Goal: Answer question/provide support: Answer question/provide support

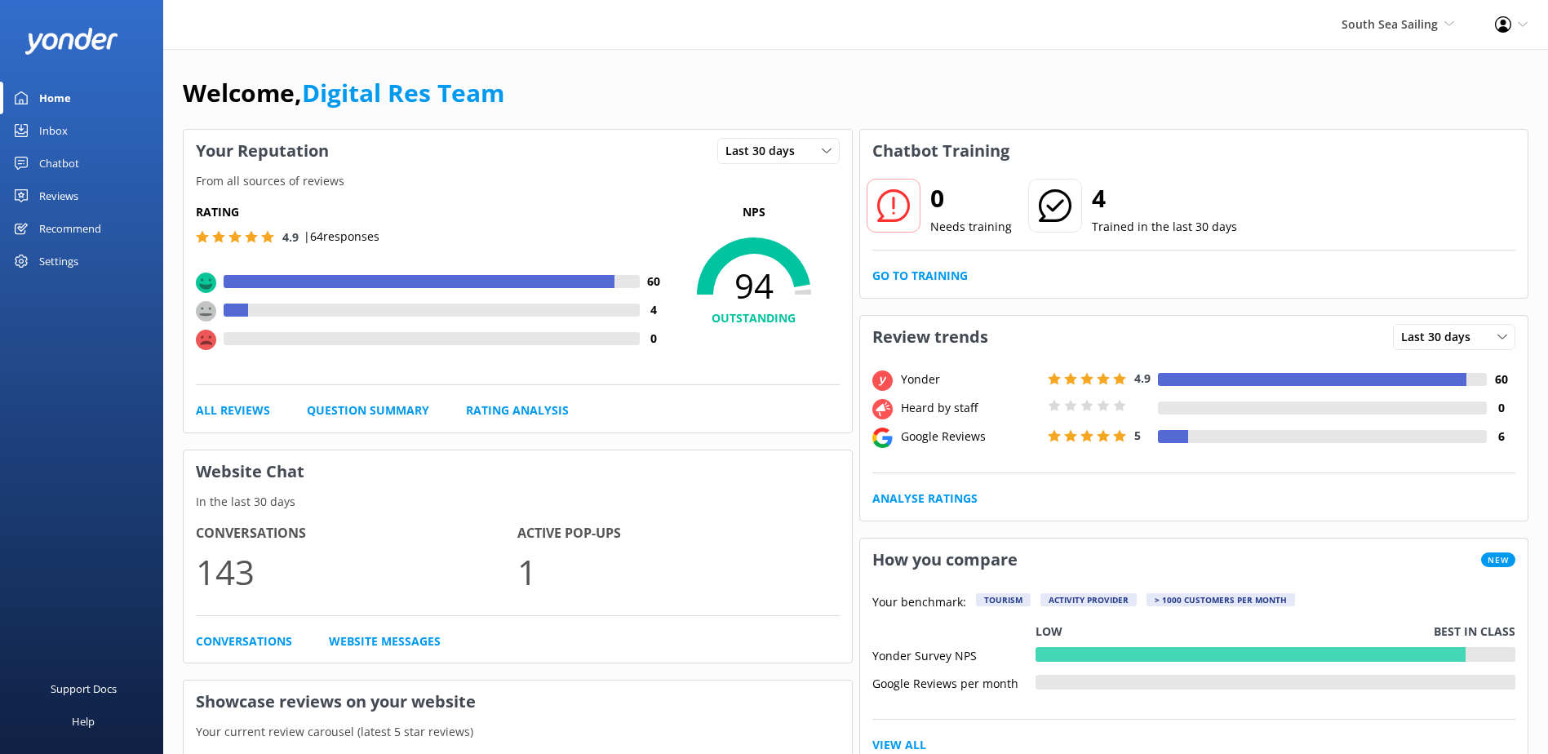
click at [71, 130] on link "Inbox" at bounding box center [81, 130] width 163 height 33
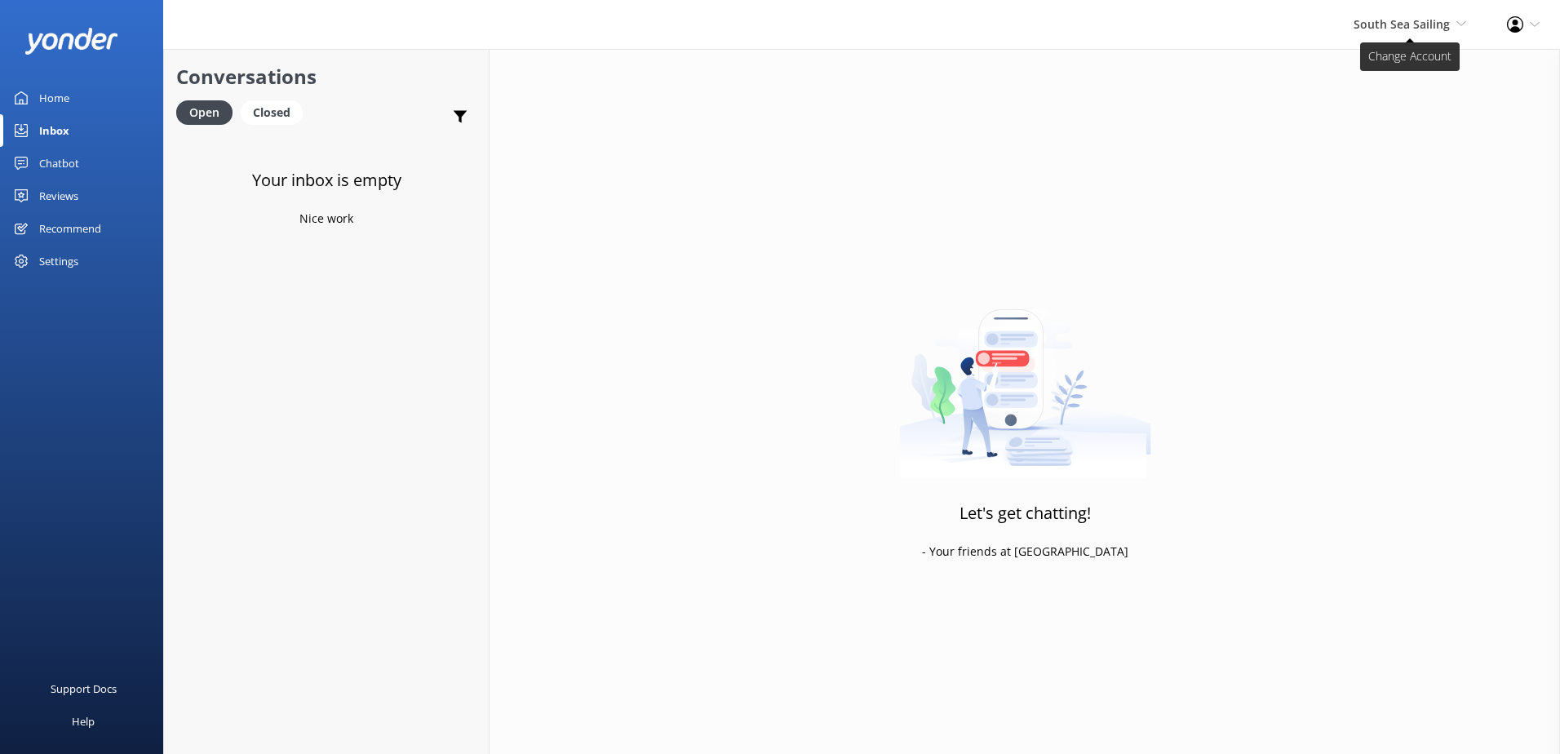
click at [1357, 31] on span "South Sea Sailing South Sea Sailing South Sea Cruises Malamala Beach Club Aweso…" at bounding box center [1409, 24] width 113 height 18
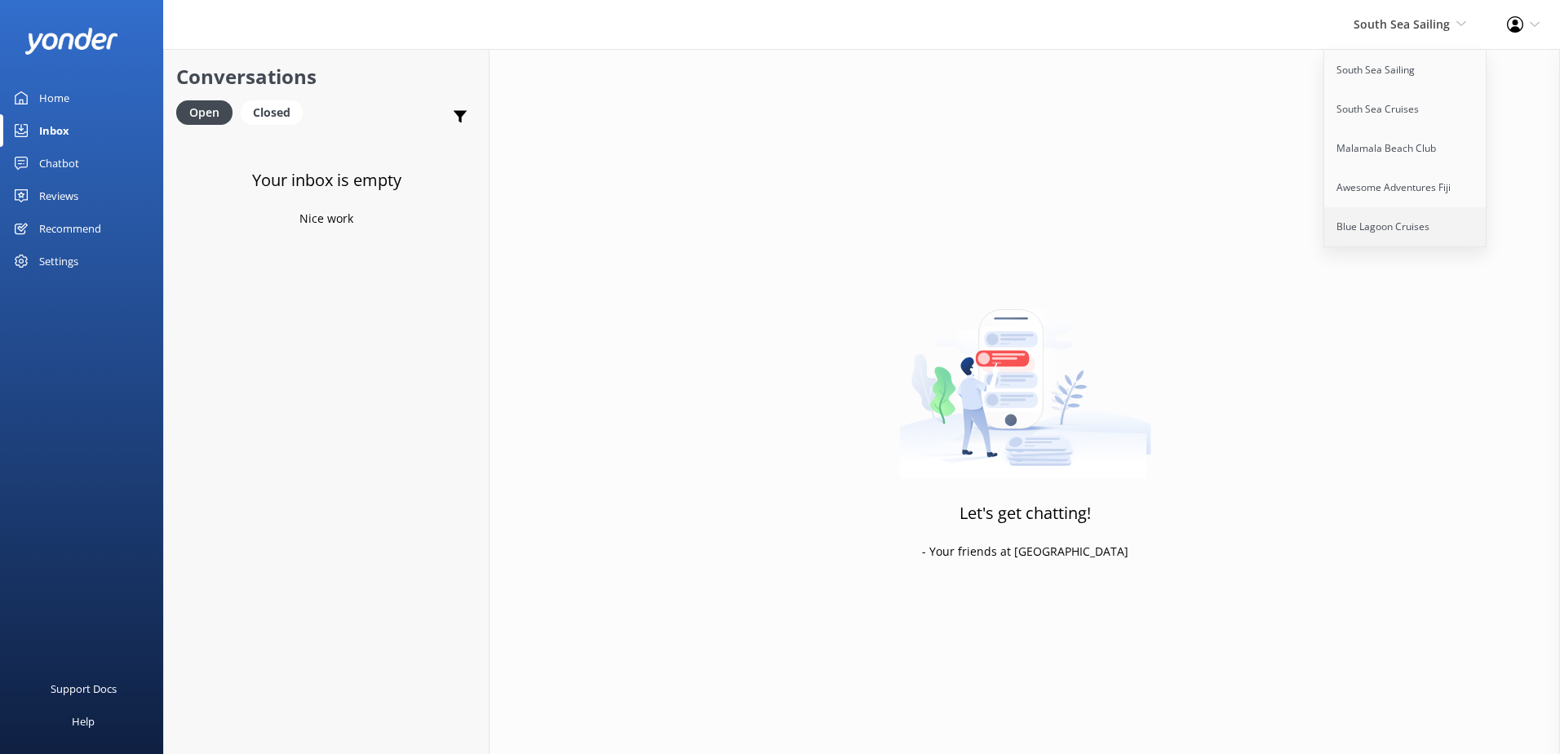
click at [1379, 219] on link "Blue Lagoon Cruises" at bounding box center [1405, 226] width 163 height 39
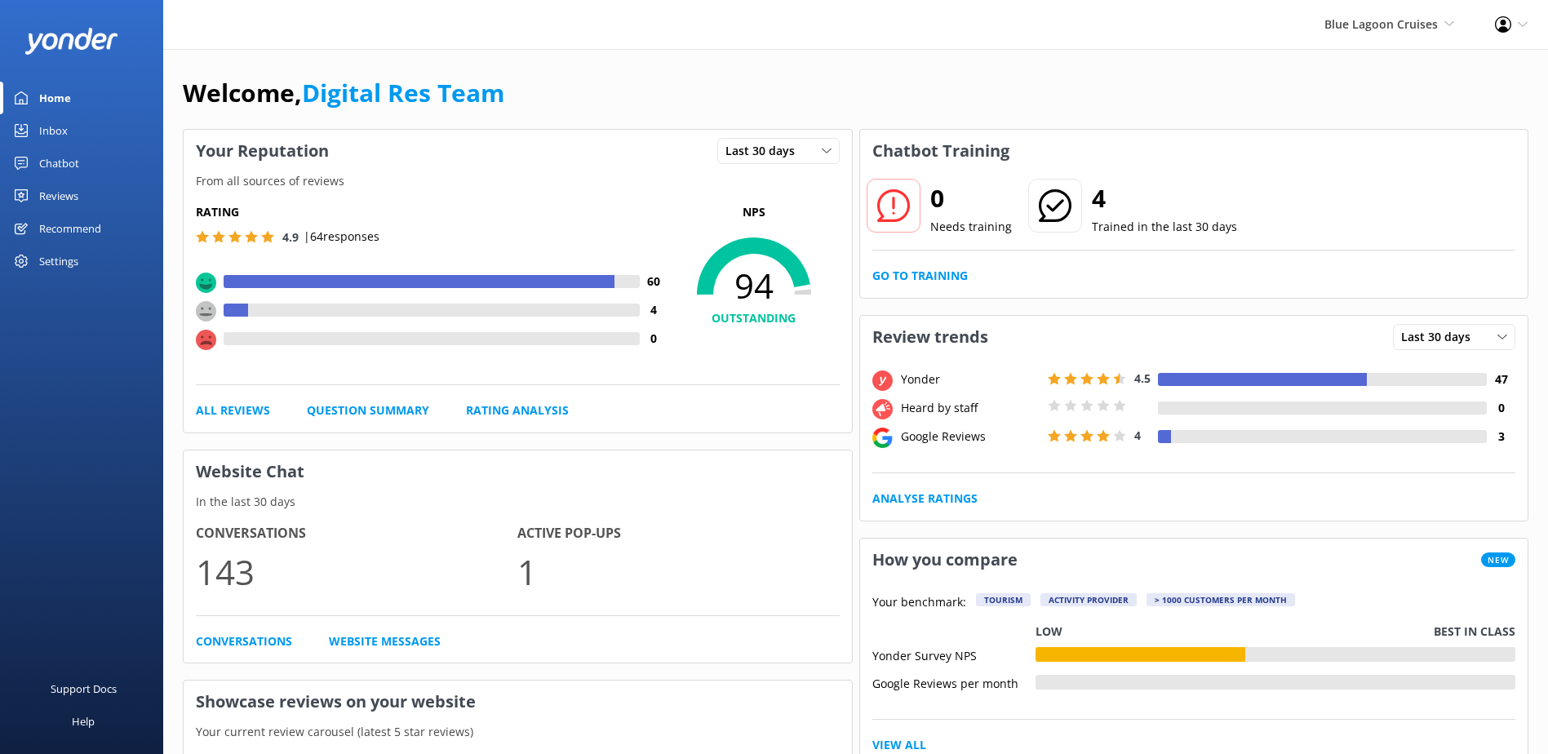
click at [53, 125] on div "Inbox" at bounding box center [53, 130] width 29 height 33
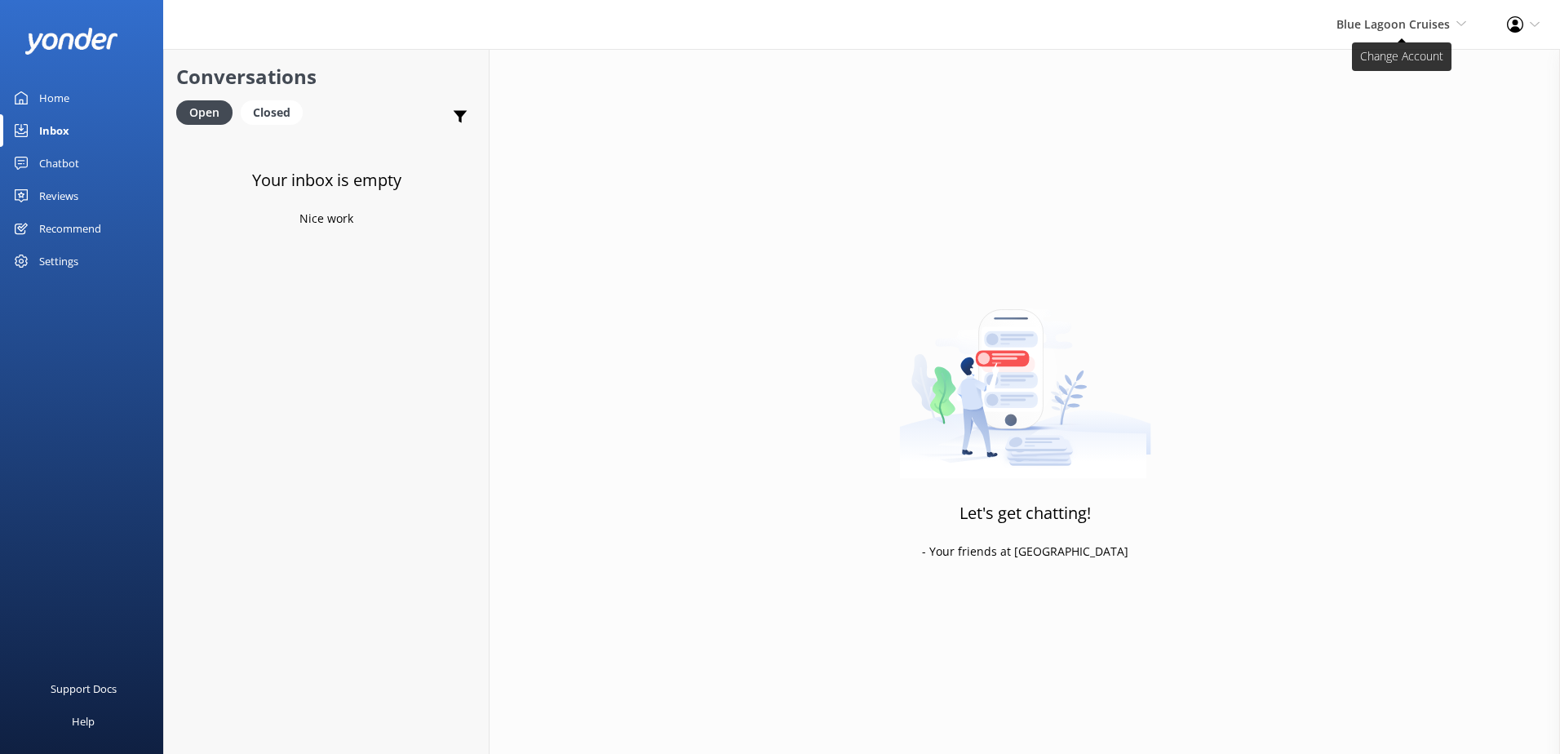
click at [1392, 29] on span "Blue Lagoon Cruises" at bounding box center [1392, 23] width 113 height 15
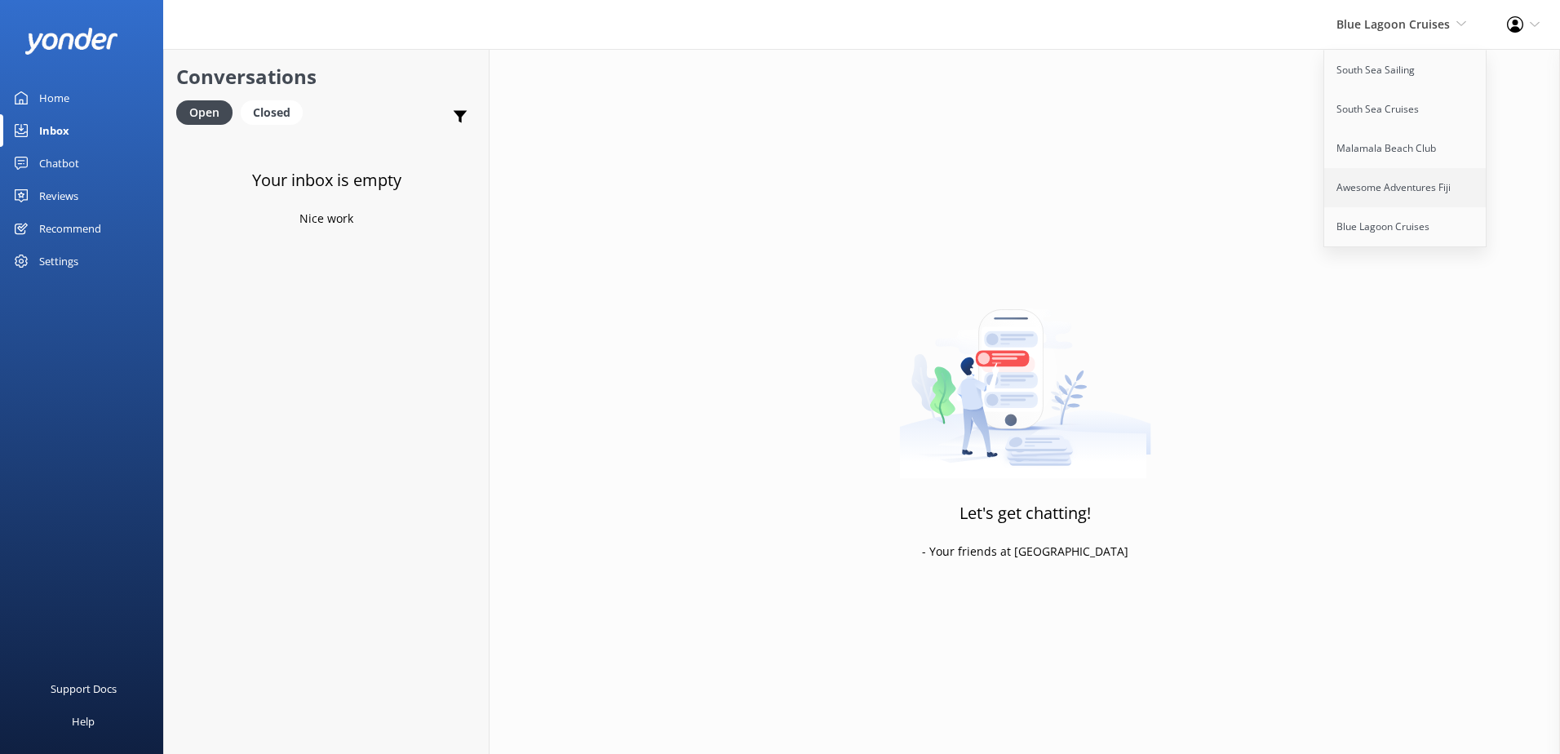
click at [1370, 170] on link "Awesome Adventures Fiji" at bounding box center [1405, 187] width 163 height 39
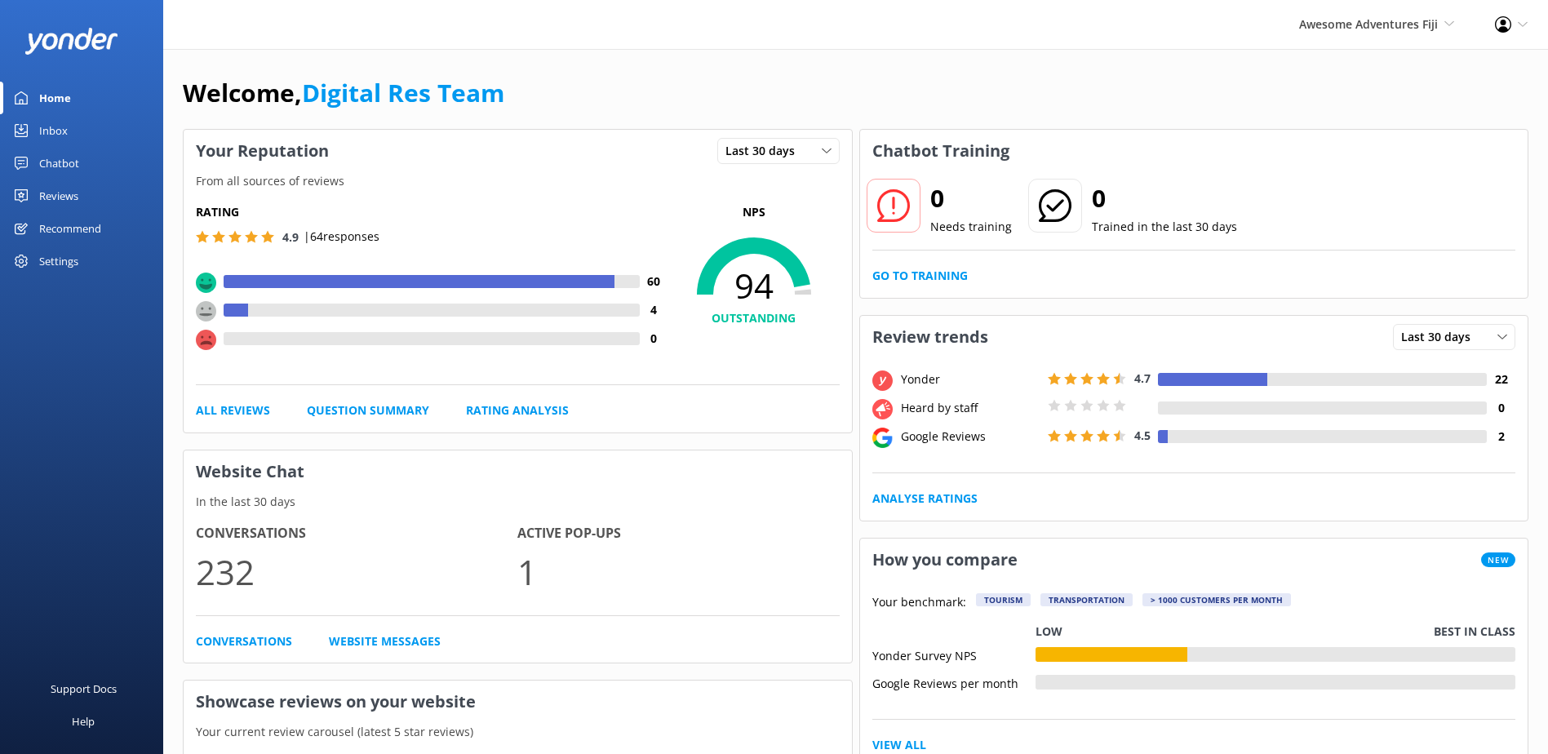
click at [28, 134] on link "Inbox" at bounding box center [81, 130] width 163 height 33
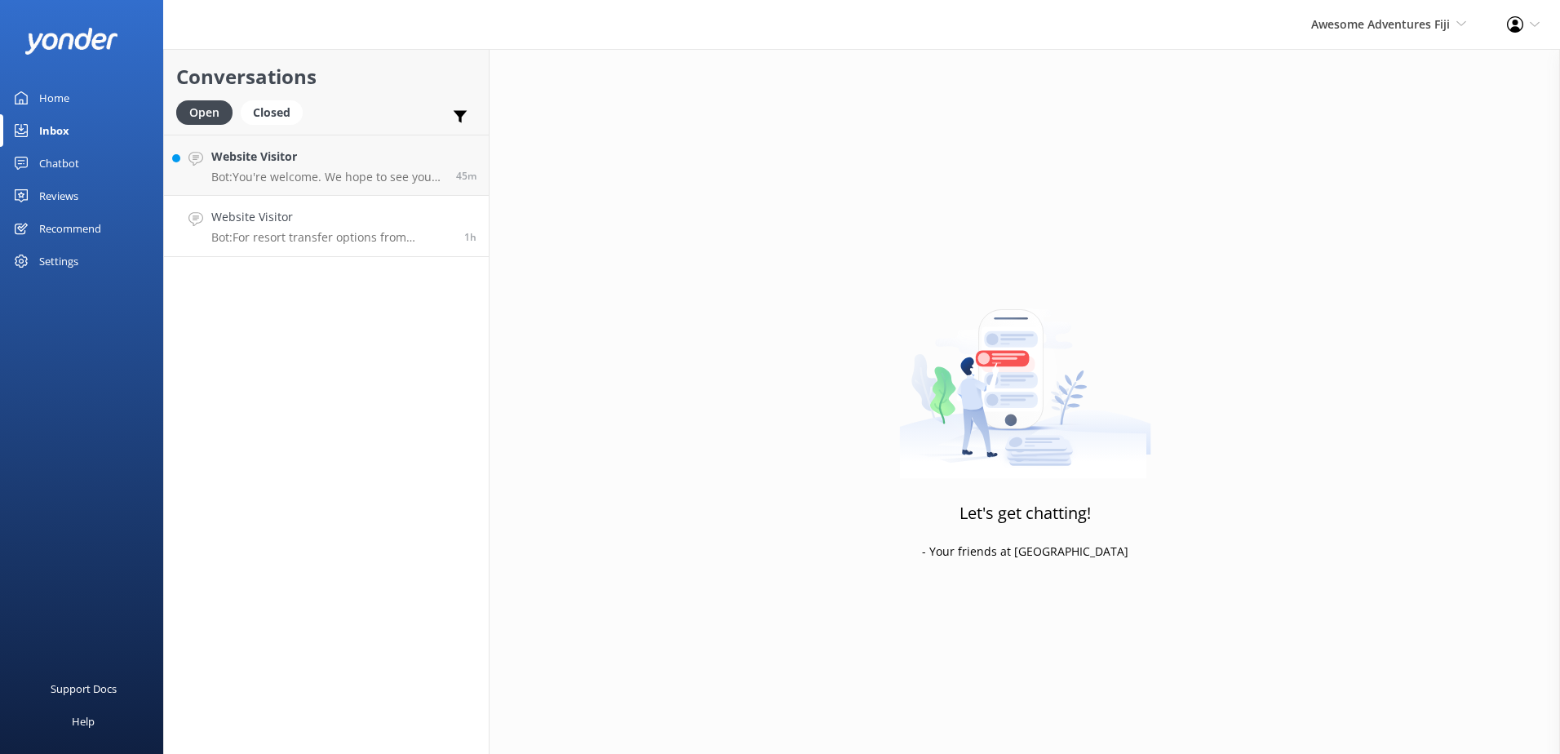
click at [356, 224] on h4 "Website Visitor" at bounding box center [331, 217] width 241 height 18
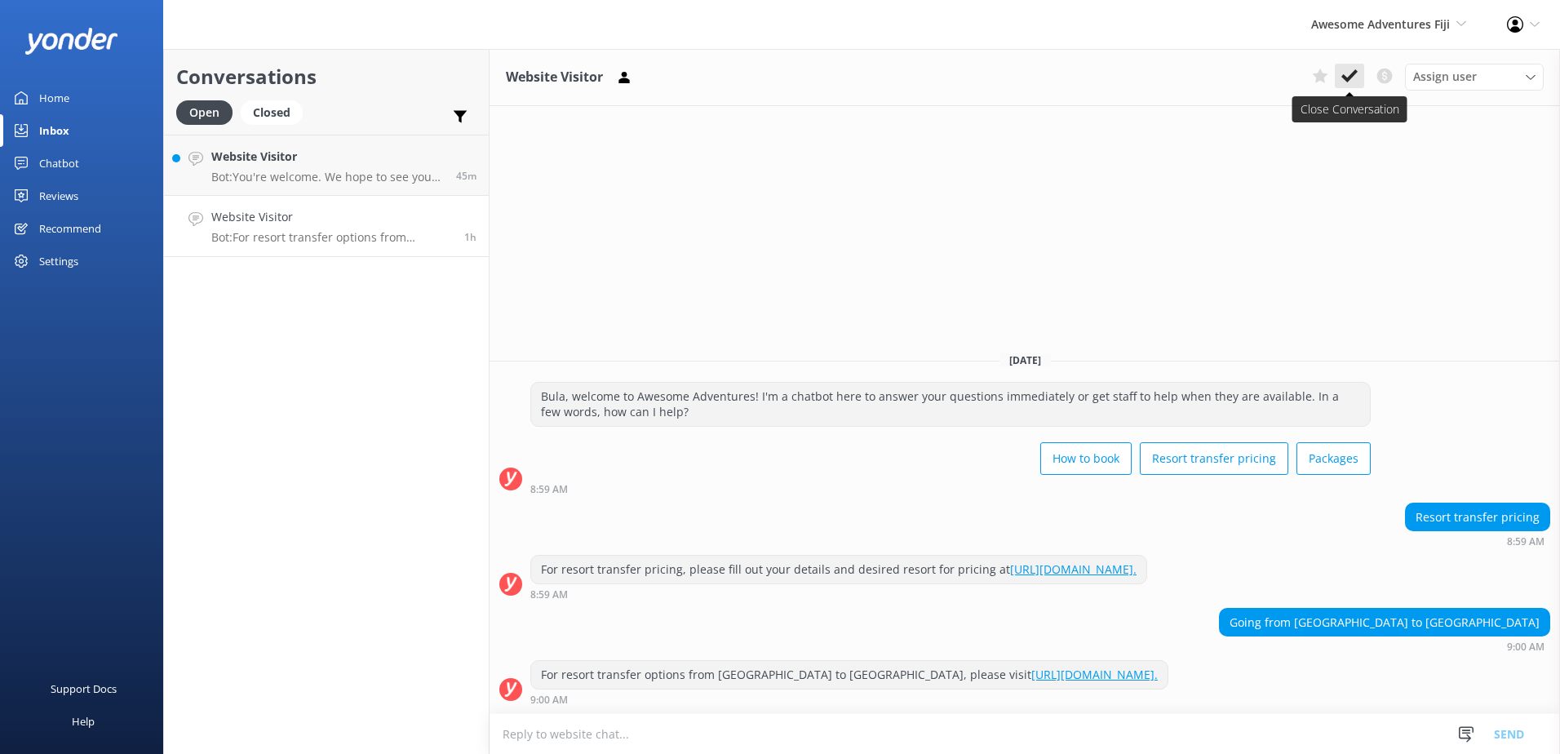
click at [1344, 77] on use at bounding box center [1349, 75] width 16 height 13
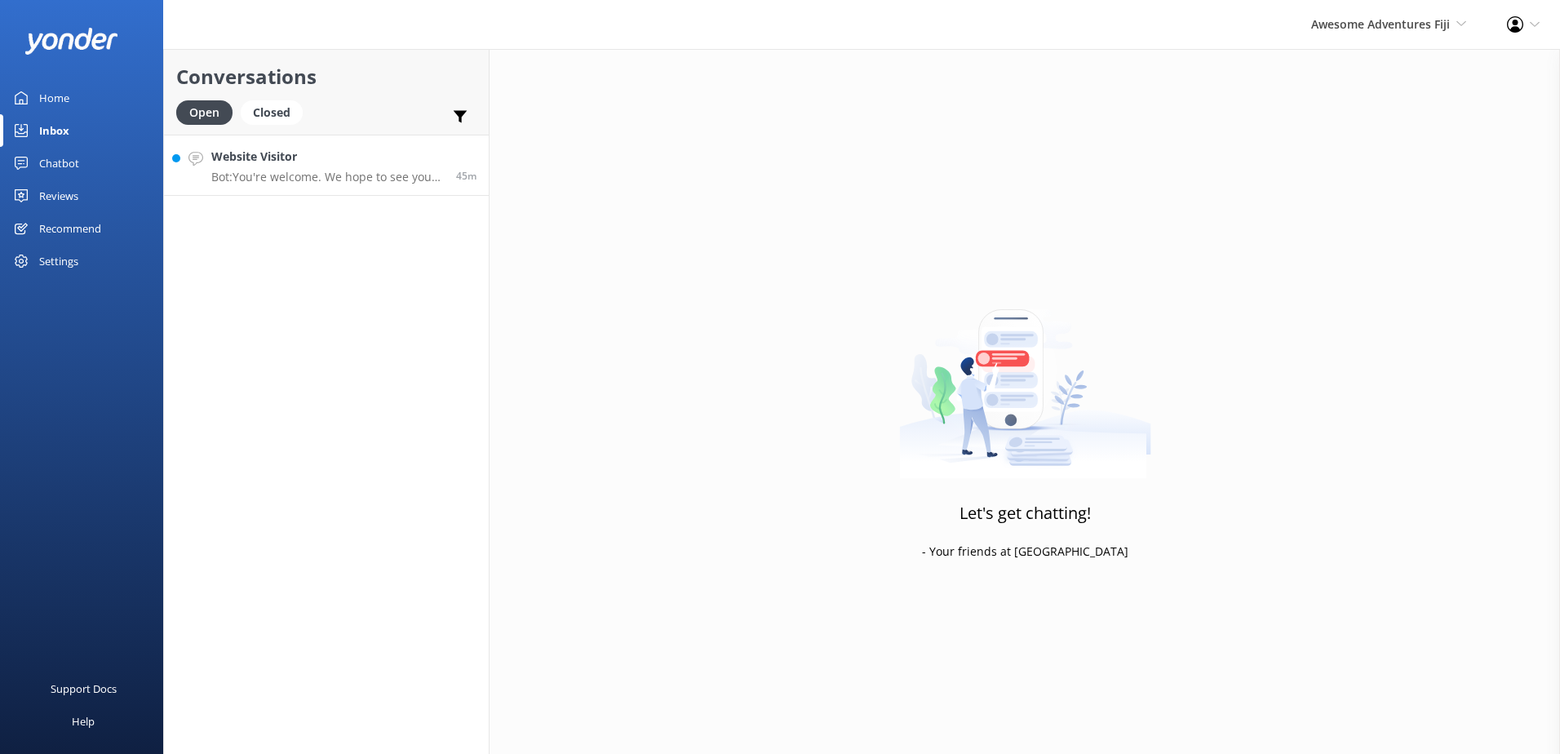
drag, startPoint x: 312, startPoint y: 201, endPoint x: 323, endPoint y: 184, distance: 21.3
click at [312, 201] on div "Conversations Open Closed Important Converted Assigned to me Unassigned Website…" at bounding box center [326, 401] width 326 height 705
click at [328, 177] on p "Bot: You're welcome. We hope to see you soon!" at bounding box center [327, 177] width 232 height 15
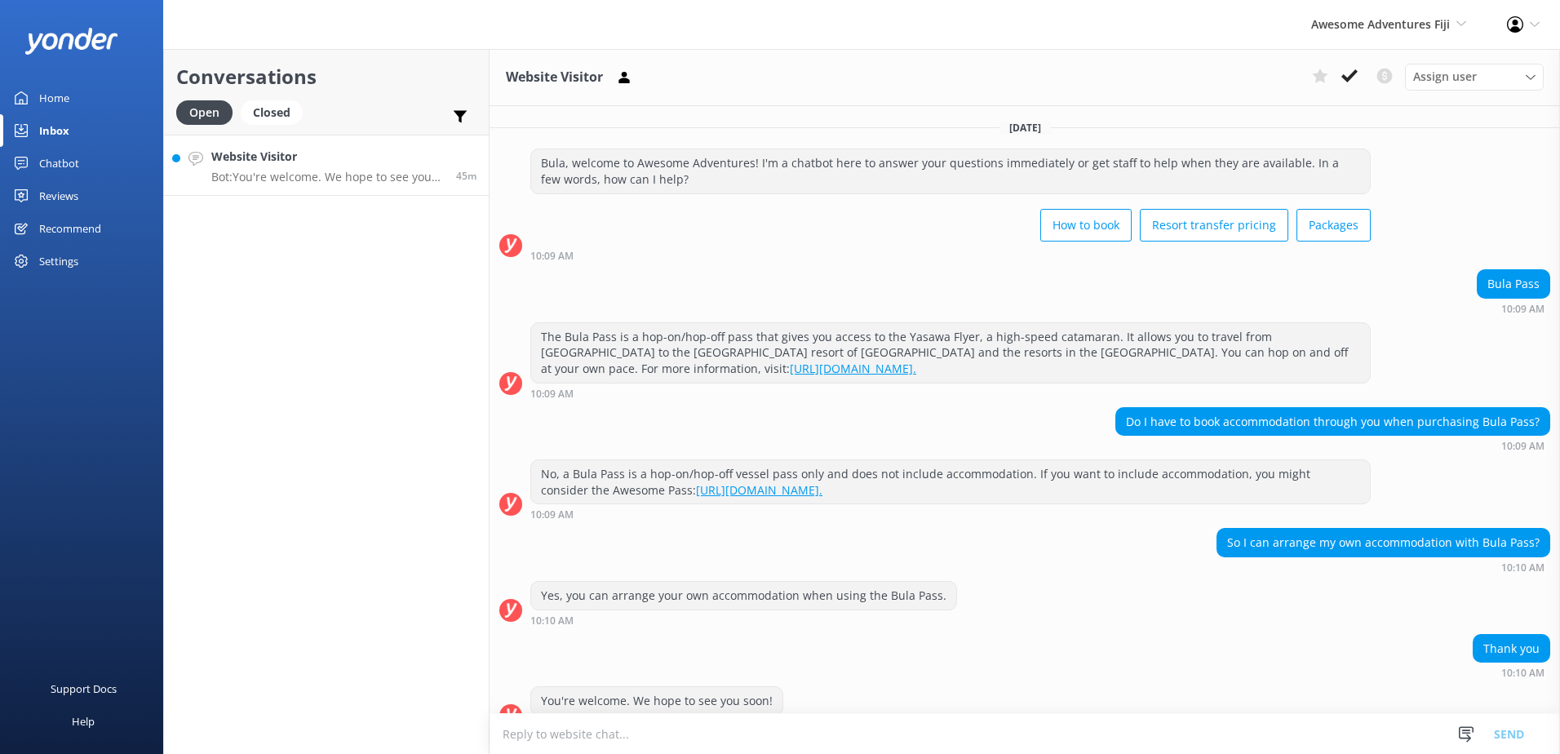
scroll to position [26, 0]
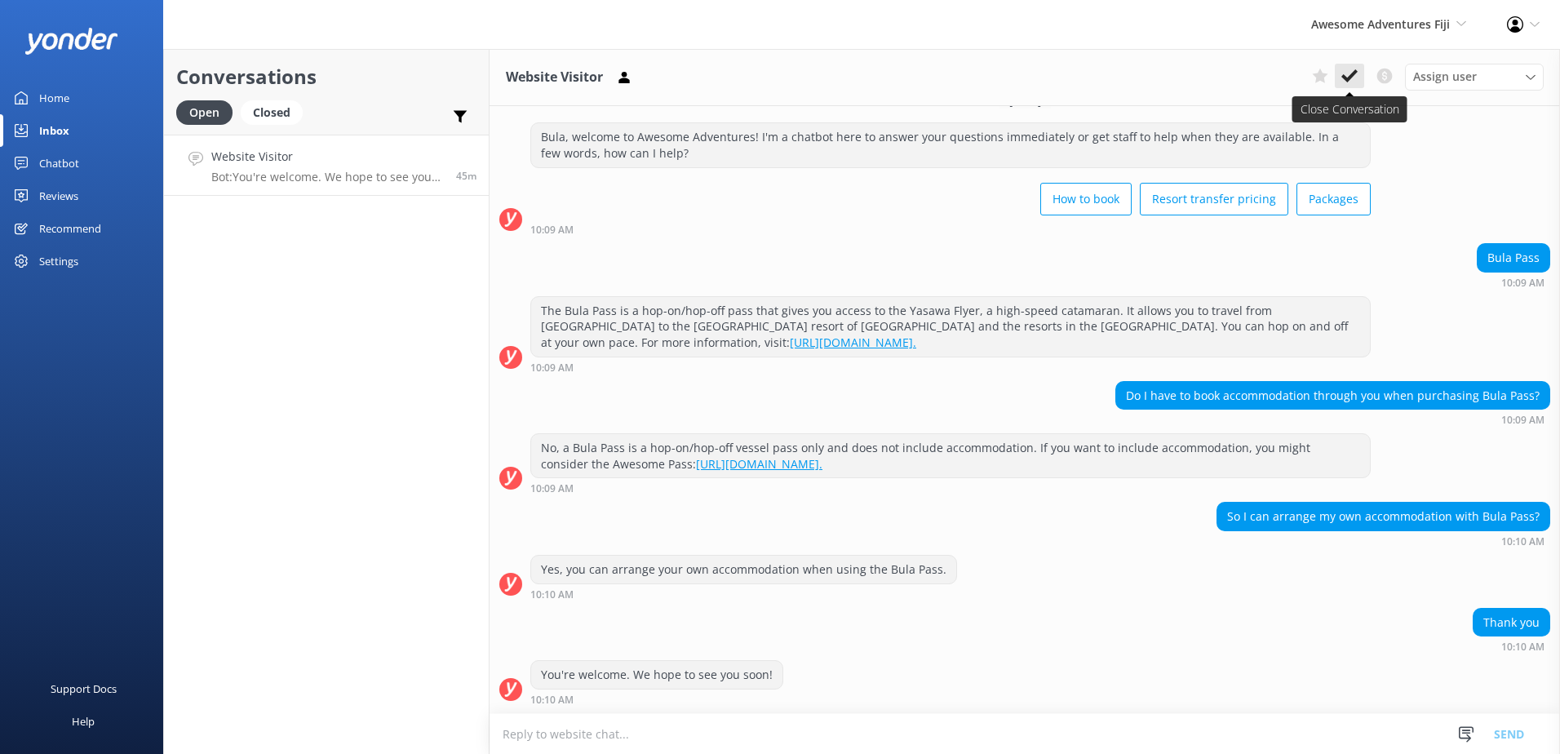
click at [1354, 73] on use at bounding box center [1349, 75] width 16 height 13
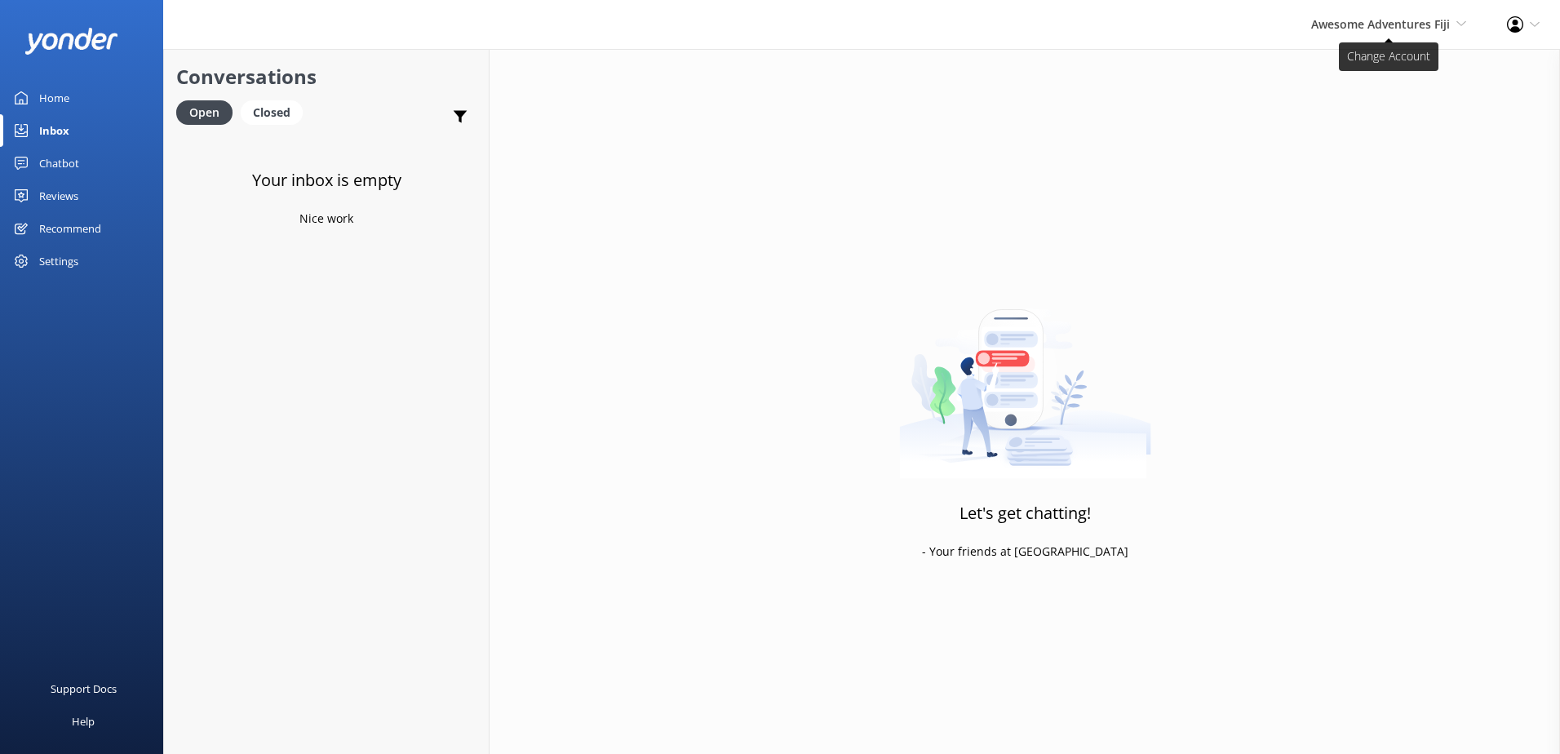
click at [1319, 20] on span "Awesome Adventures Fiji" at bounding box center [1380, 23] width 139 height 15
click at [1347, 157] on link "Malamala Beach Club" at bounding box center [1405, 148] width 163 height 39
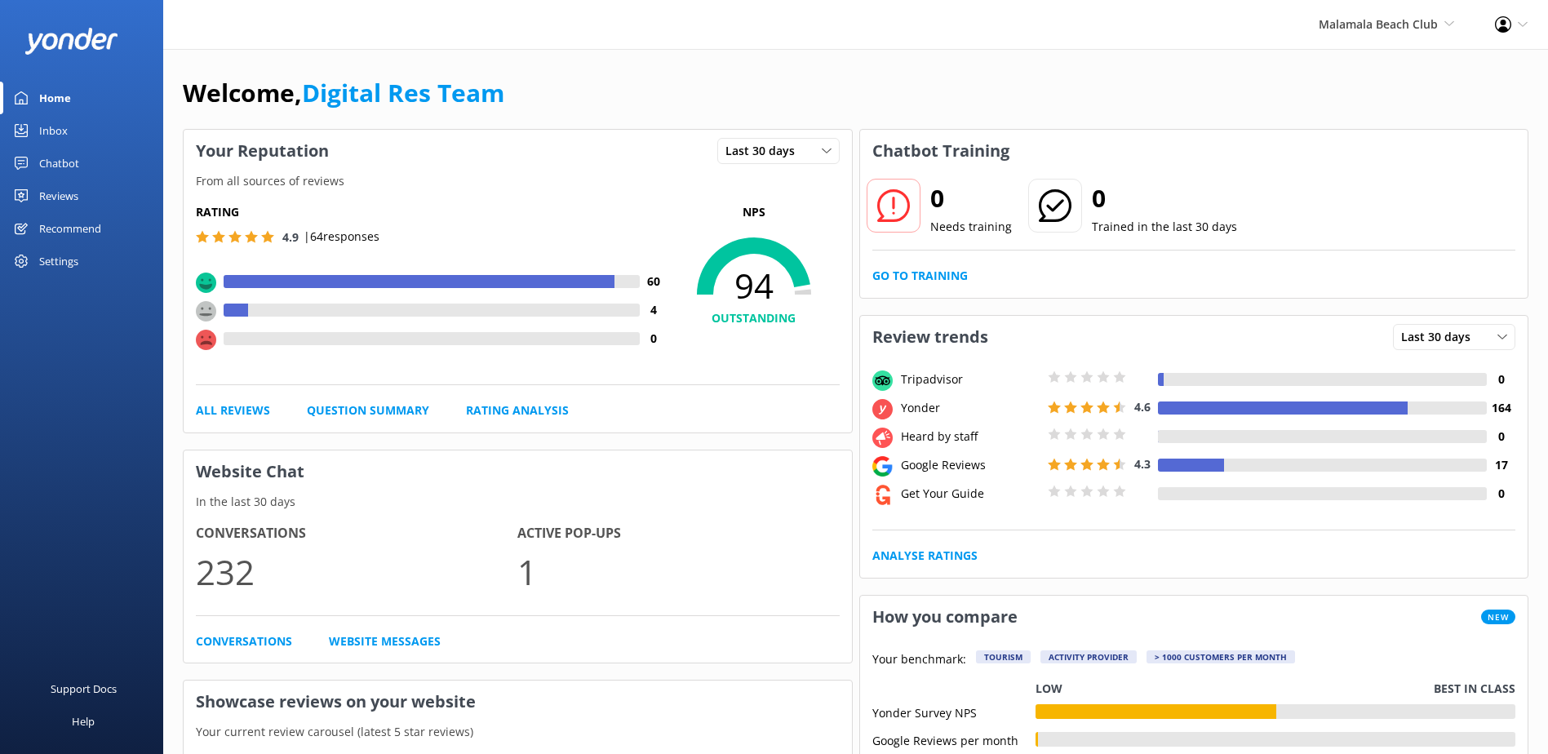
click at [57, 140] on div "Inbox" at bounding box center [53, 130] width 29 height 33
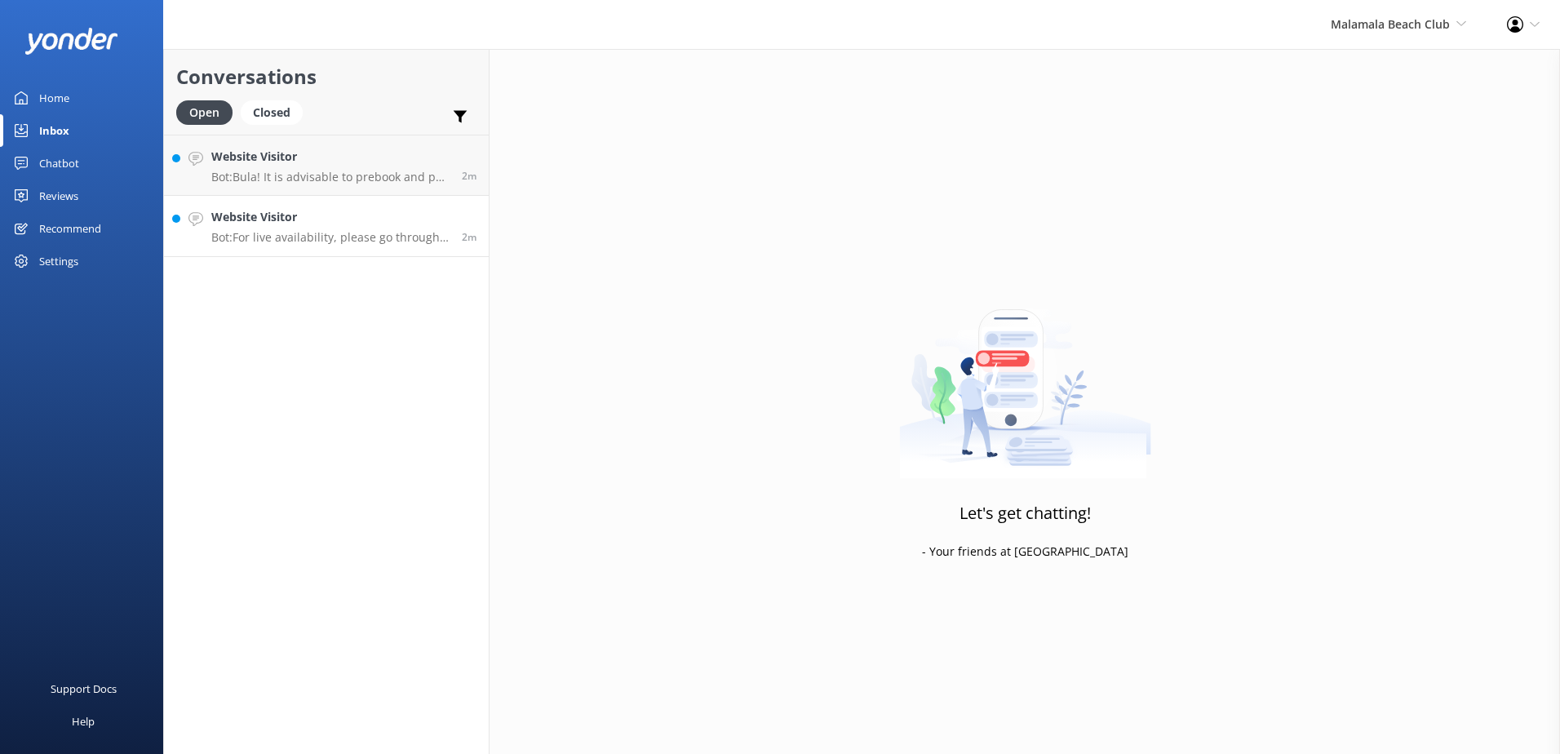
click at [256, 221] on h4 "Website Visitor" at bounding box center [330, 217] width 238 height 18
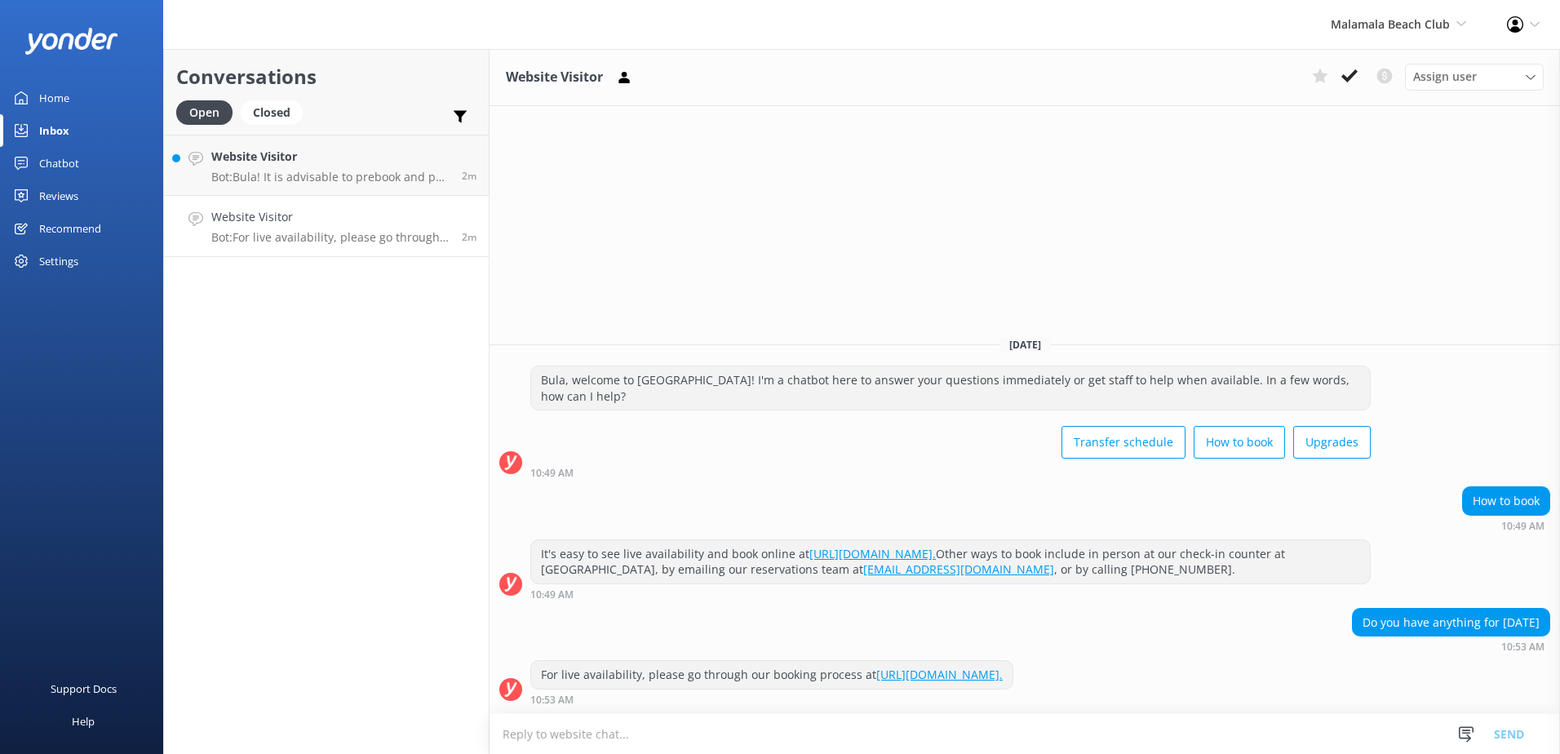
drag, startPoint x: 1113, startPoint y: 675, endPoint x: 529, endPoint y: 679, distance: 583.3
click at [529, 679] on div "For live availability, please go through our booking process at https://www.mal…" at bounding box center [1024, 682] width 1070 height 45
copy div "For live availability, please go through our booking process at https://www.mal…"
click at [710, 737] on textarea at bounding box center [1024, 734] width 1070 height 40
paste textarea "For live availability, please go through our booking process at https://www.mal…"
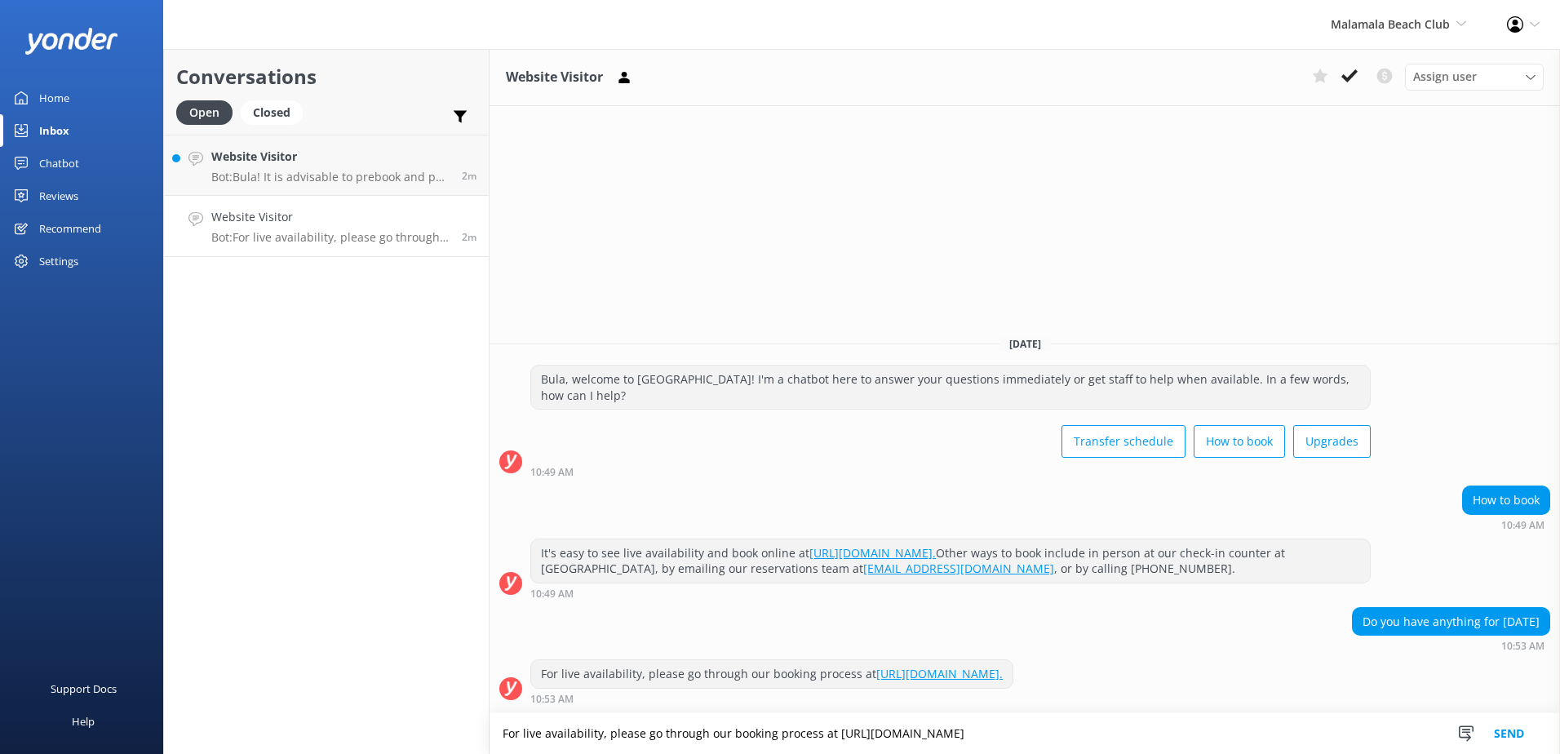
type textarea "For live availability, please go through our booking process at https://www.mal…"
click at [1514, 734] on button "Send" at bounding box center [1508, 733] width 61 height 41
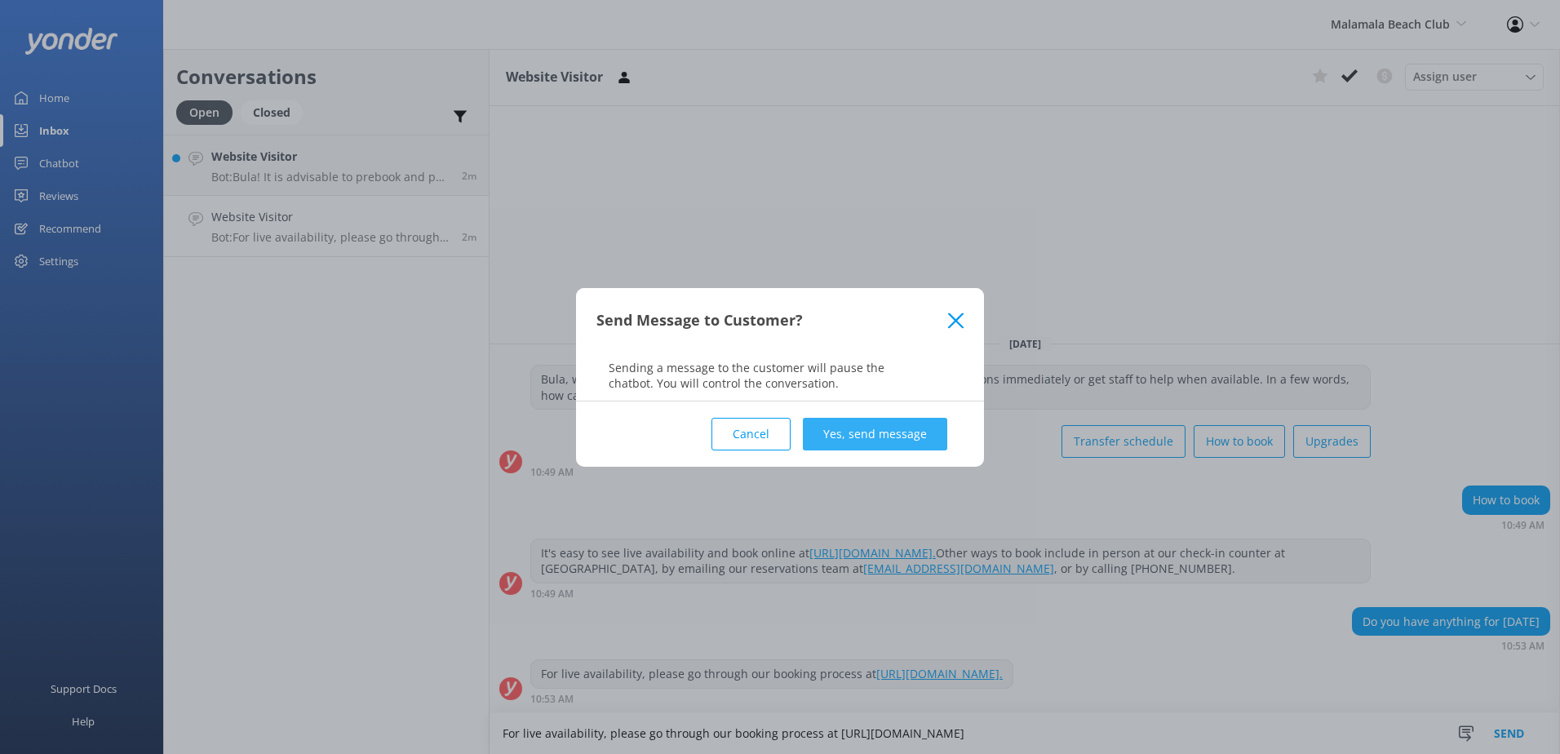
click at [922, 434] on button "Yes, send message" at bounding box center [875, 434] width 144 height 33
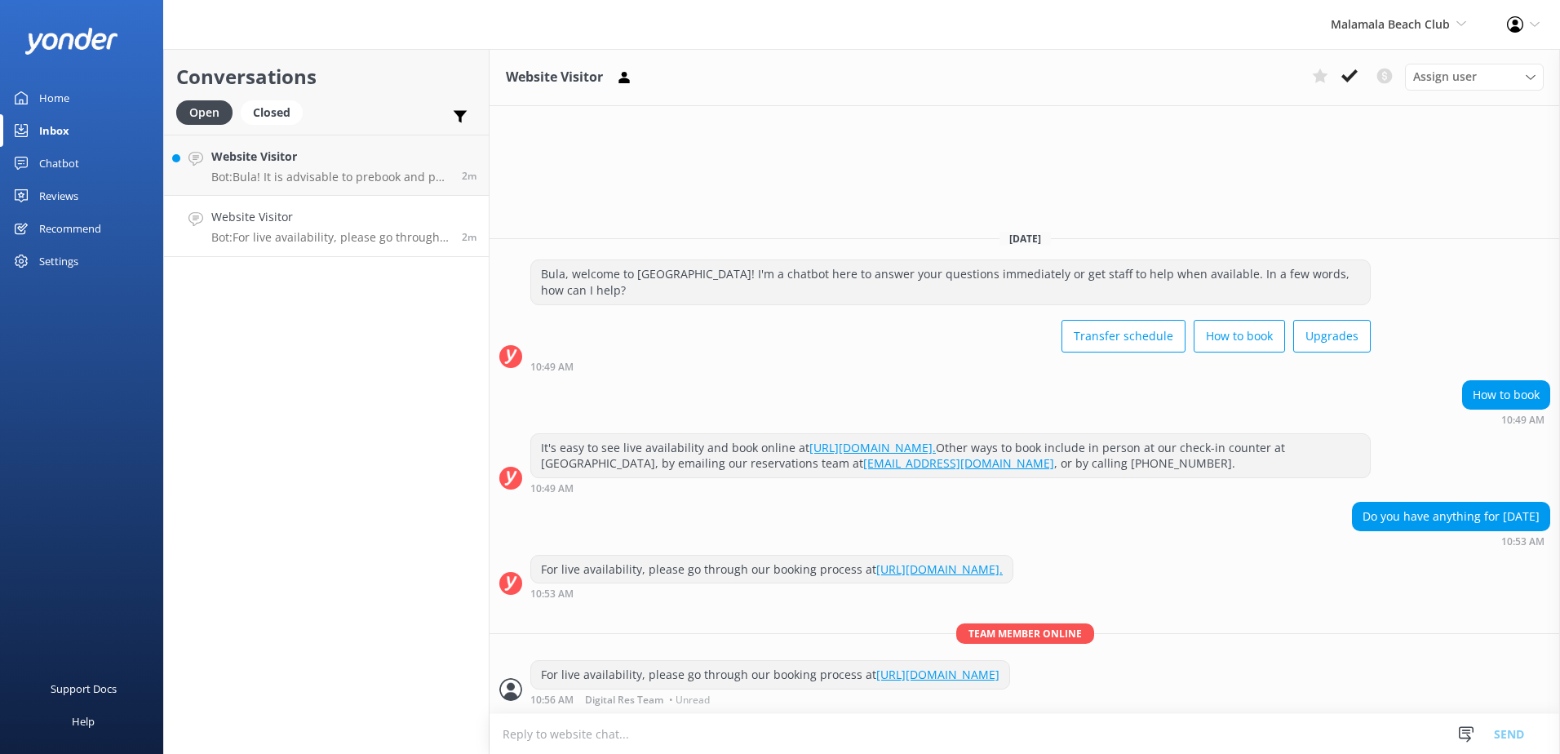
click at [972, 680] on link "https://www.malamalabeachclub.com/book" at bounding box center [937, 673] width 123 height 15
click at [1348, 86] on button at bounding box center [1349, 76] width 29 height 24
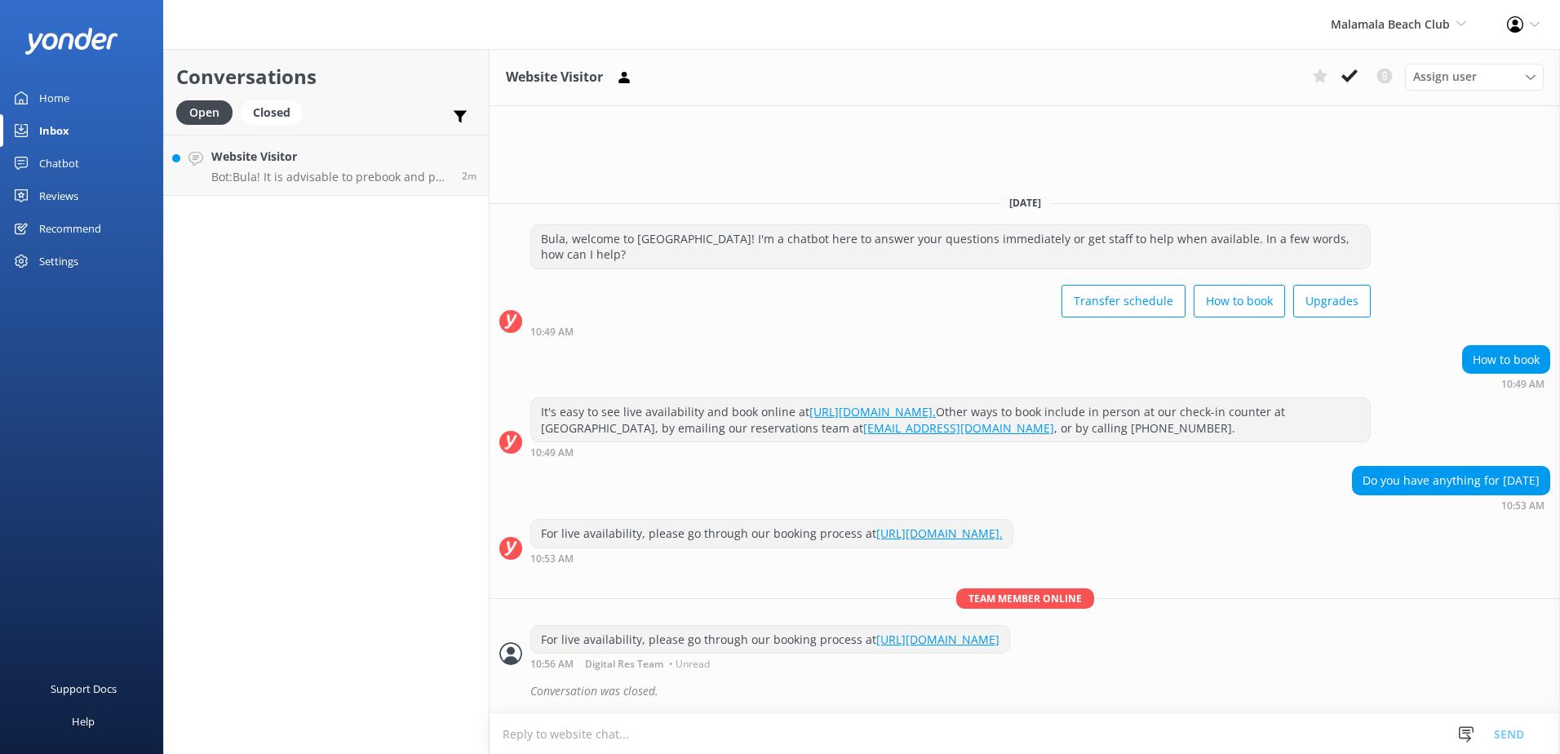
click at [376, 173] on p "Bot: Bula! It is advisable to prebook and pay for poolside day beds as spaces r…" at bounding box center [330, 177] width 238 height 15
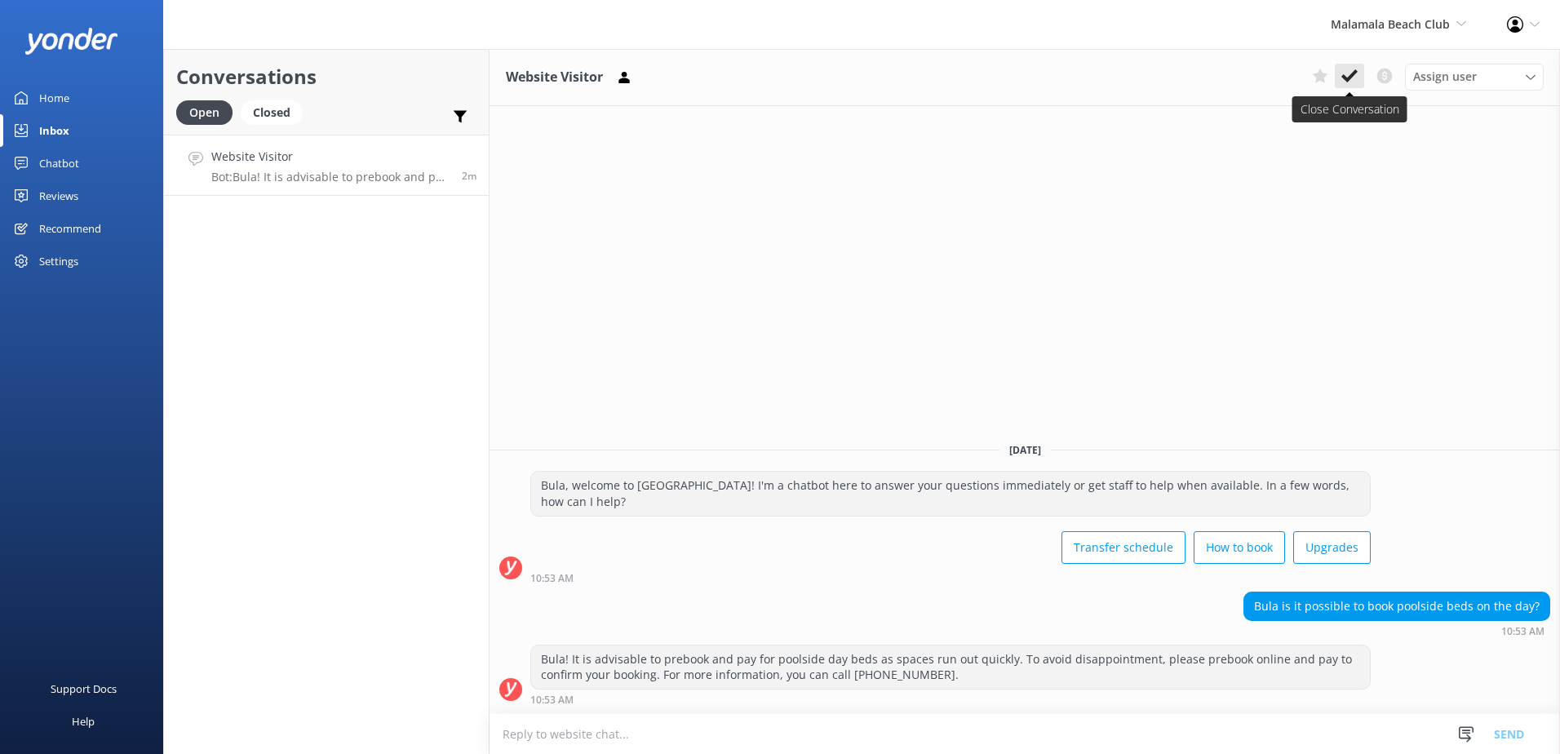
click at [1357, 76] on icon at bounding box center [1349, 76] width 16 height 16
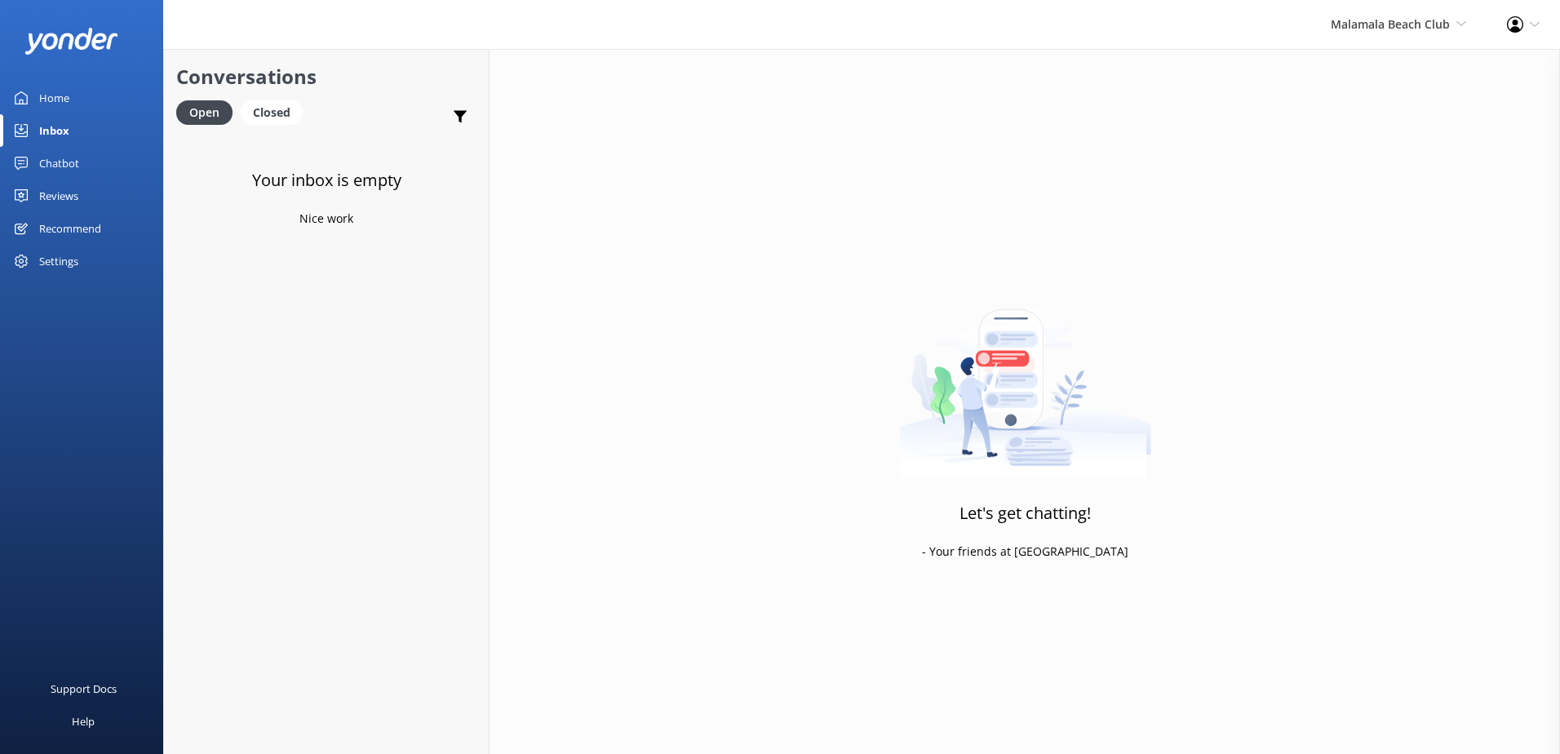
click at [1303, 37] on div "Malamala Beach Club South Sea Sailing South Sea Cruises Malamala Beach Club Awe…" at bounding box center [780, 24] width 1560 height 49
click at [1339, 28] on span "Malamala Beach Club" at bounding box center [1390, 23] width 119 height 15
click at [1350, 117] on link "South Sea Cruises" at bounding box center [1405, 109] width 163 height 39
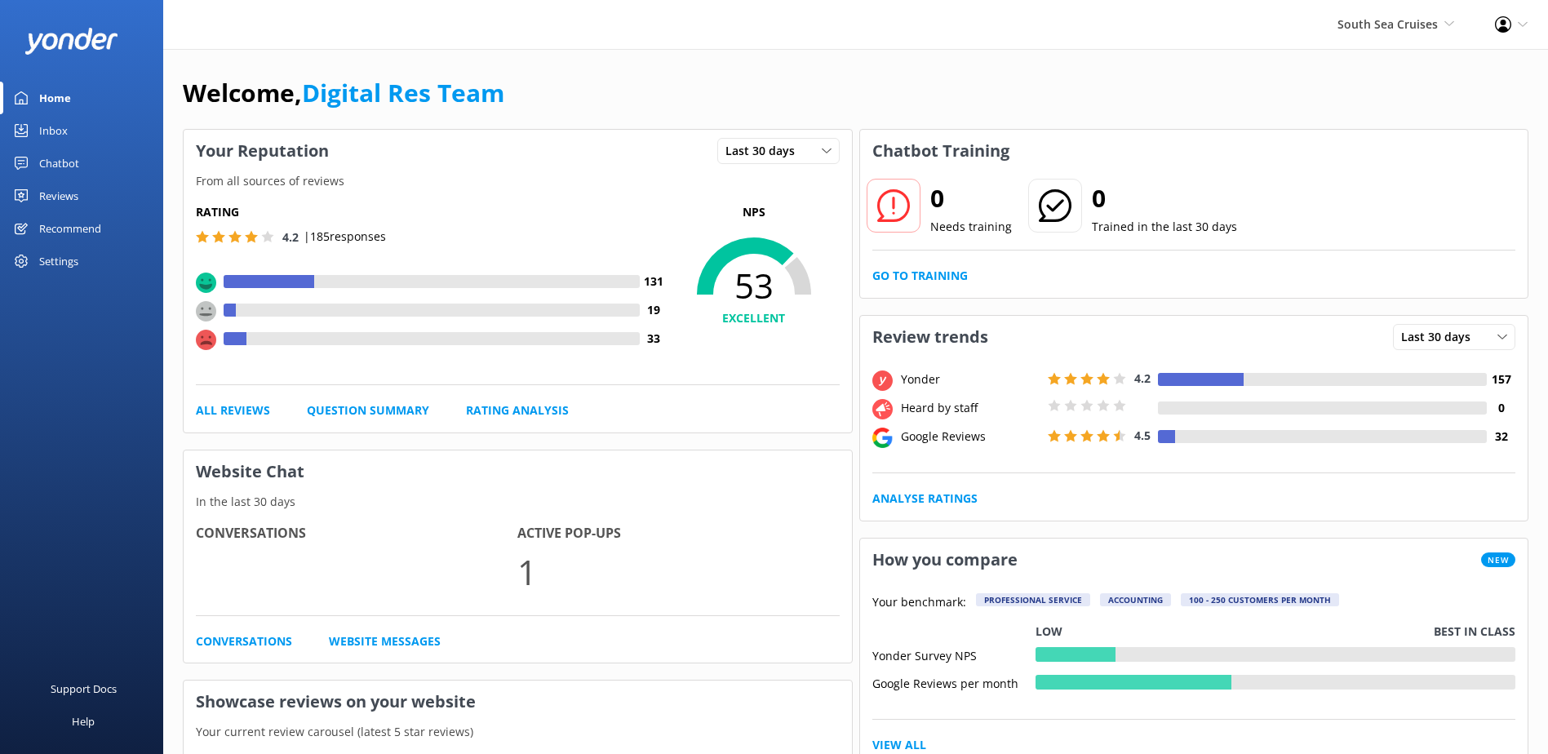
click at [64, 126] on div "Inbox" at bounding box center [53, 130] width 29 height 33
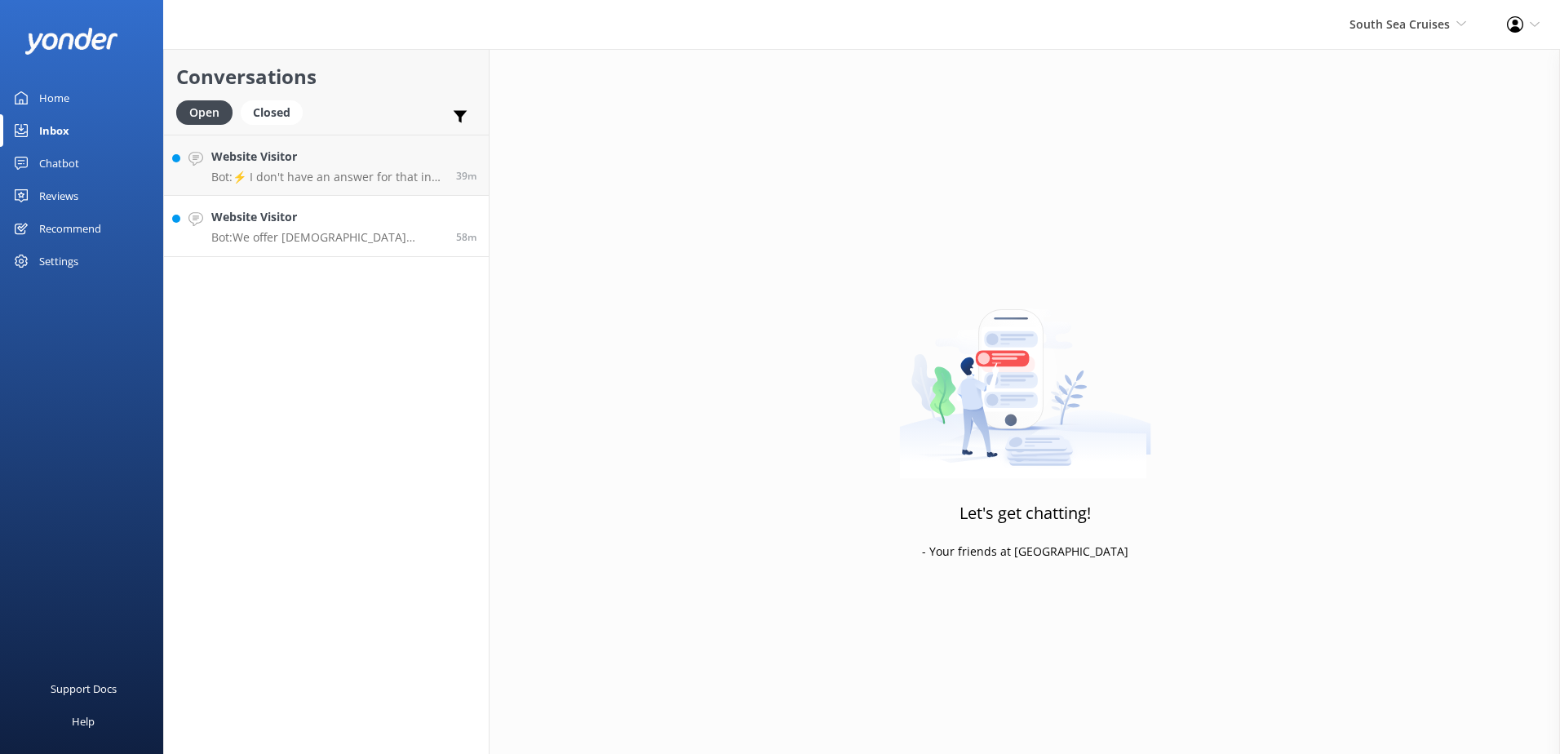
click at [320, 243] on p "Bot: We offer [DEMOGRAPHIC_DATA] residents a 20% discount on our day tours and …" at bounding box center [327, 237] width 232 height 15
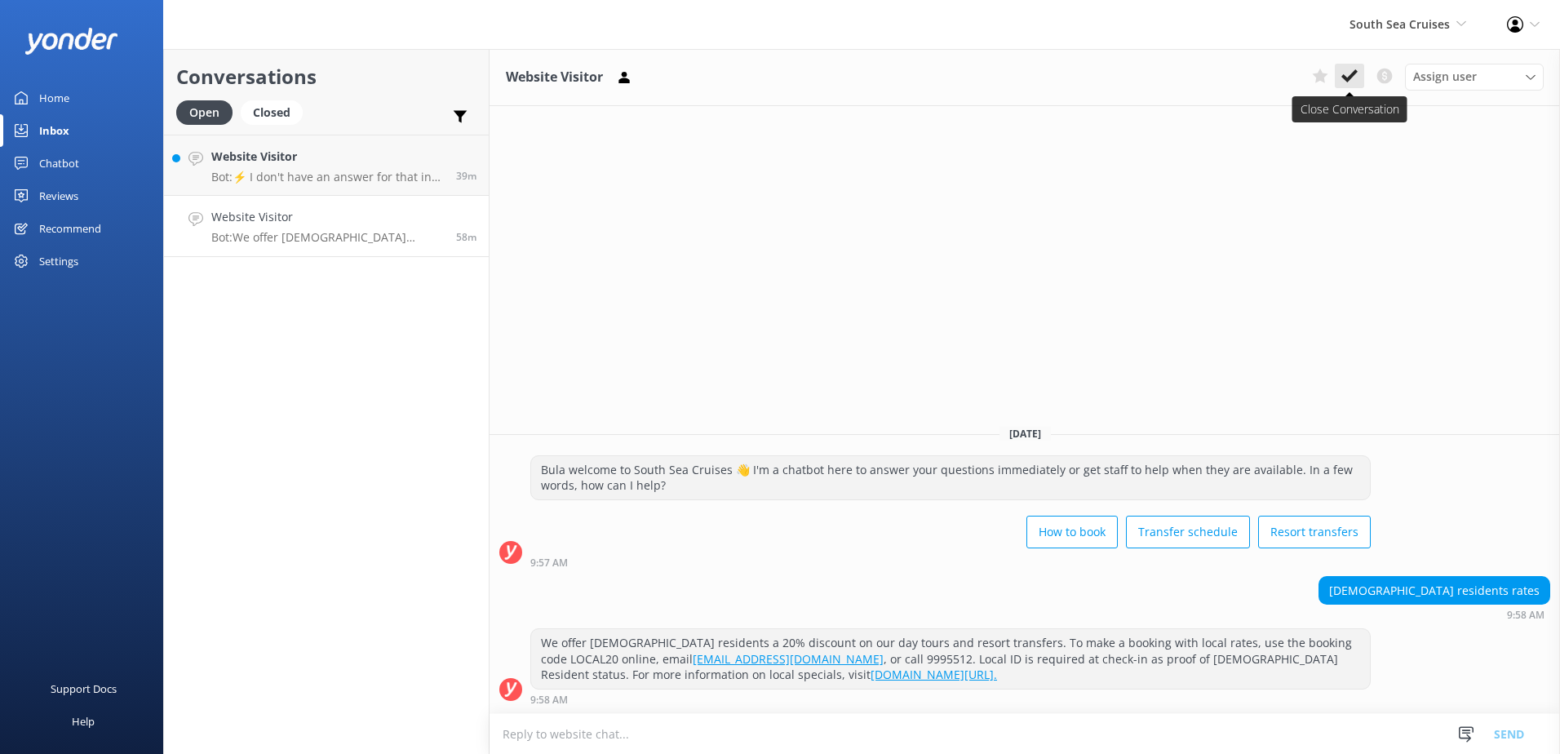
click at [1362, 69] on button at bounding box center [1349, 76] width 29 height 24
click at [358, 170] on p "Bot: ⚡ I don't have an answer for that in my knowledge base. Please try and rep…" at bounding box center [327, 177] width 232 height 15
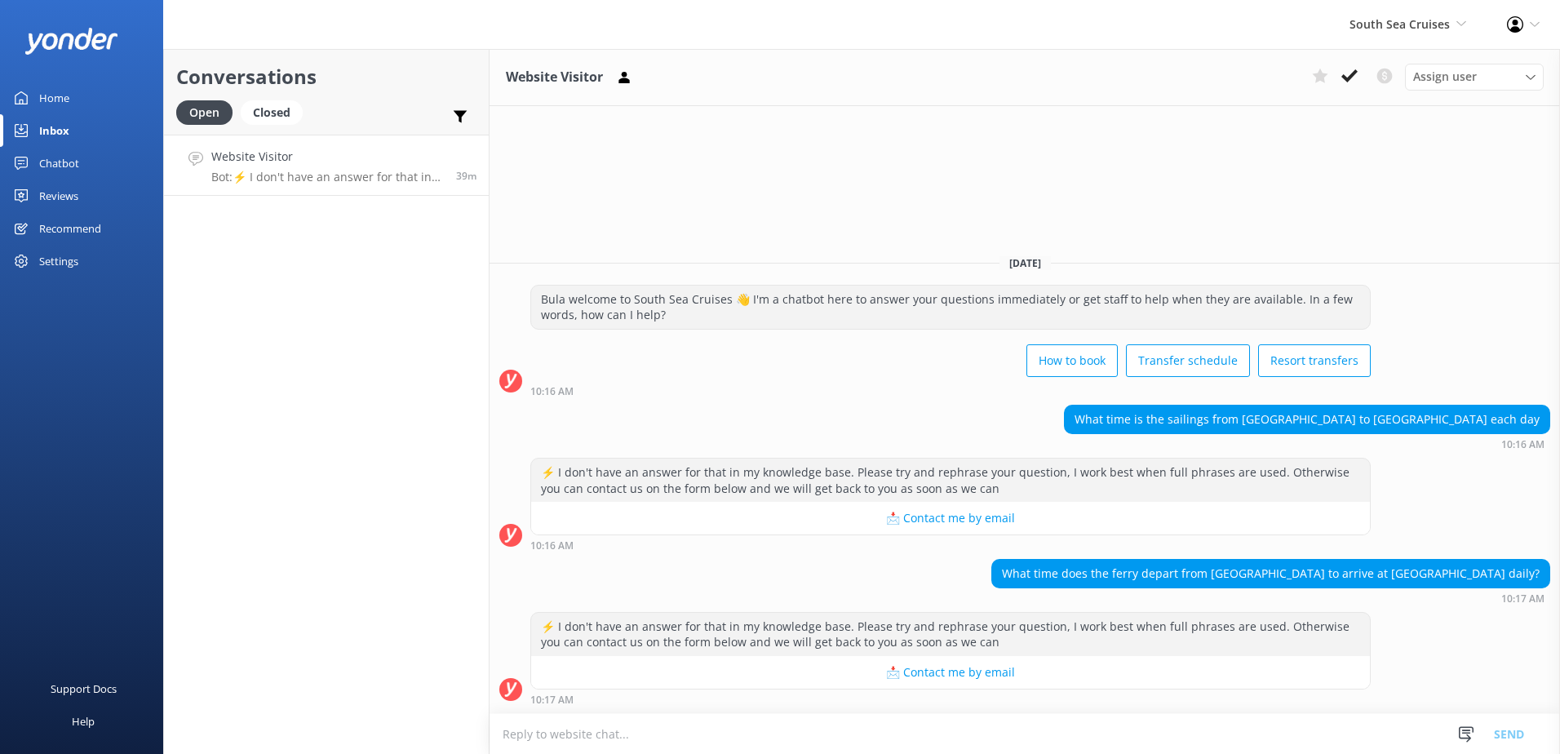
click at [879, 738] on textarea at bounding box center [1024, 734] width 1070 height 40
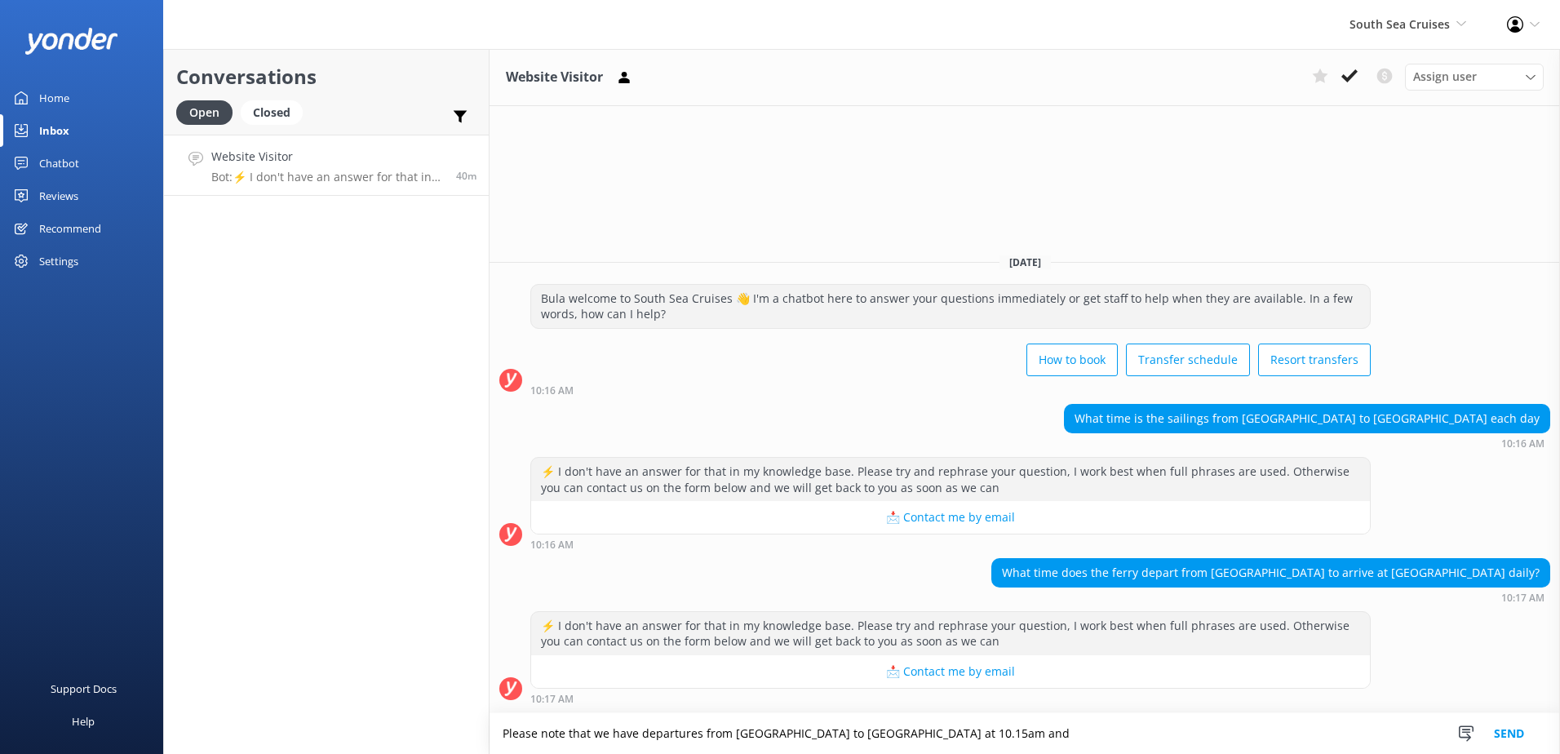
click at [1032, 740] on textarea "Please note that we have departures from [GEOGRAPHIC_DATA] to [GEOGRAPHIC_DATA]…" at bounding box center [1024, 733] width 1070 height 41
type textarea "Please note that we have departures from [GEOGRAPHIC_DATA] to [GEOGRAPHIC_DATA]…"
click at [1500, 726] on button "Send" at bounding box center [1508, 733] width 61 height 41
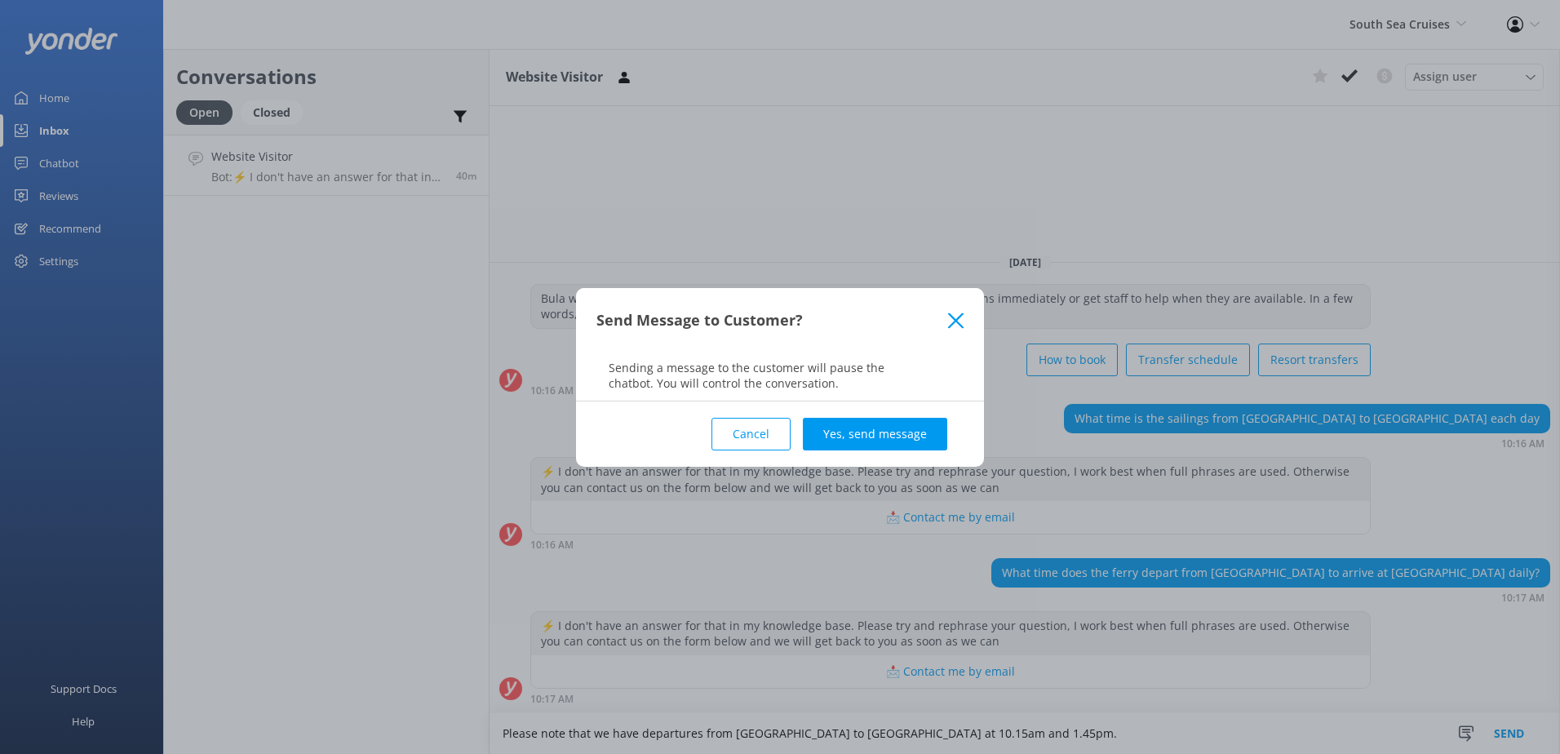
click at [875, 411] on div "Cancel Yes, send message" at bounding box center [779, 433] width 367 height 65
click at [890, 436] on button "Yes, send message" at bounding box center [875, 434] width 144 height 33
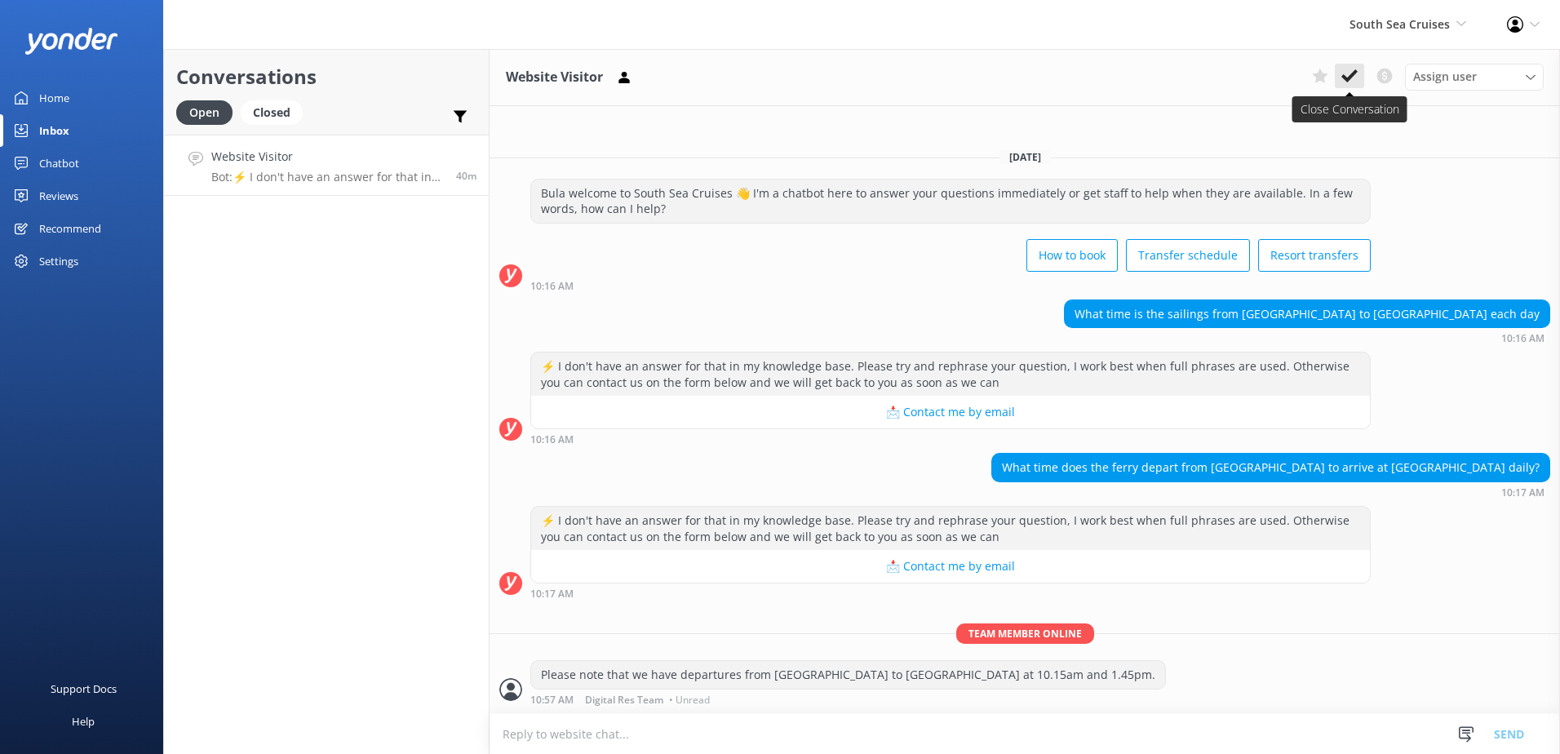
click at [1341, 82] on icon at bounding box center [1349, 76] width 16 height 16
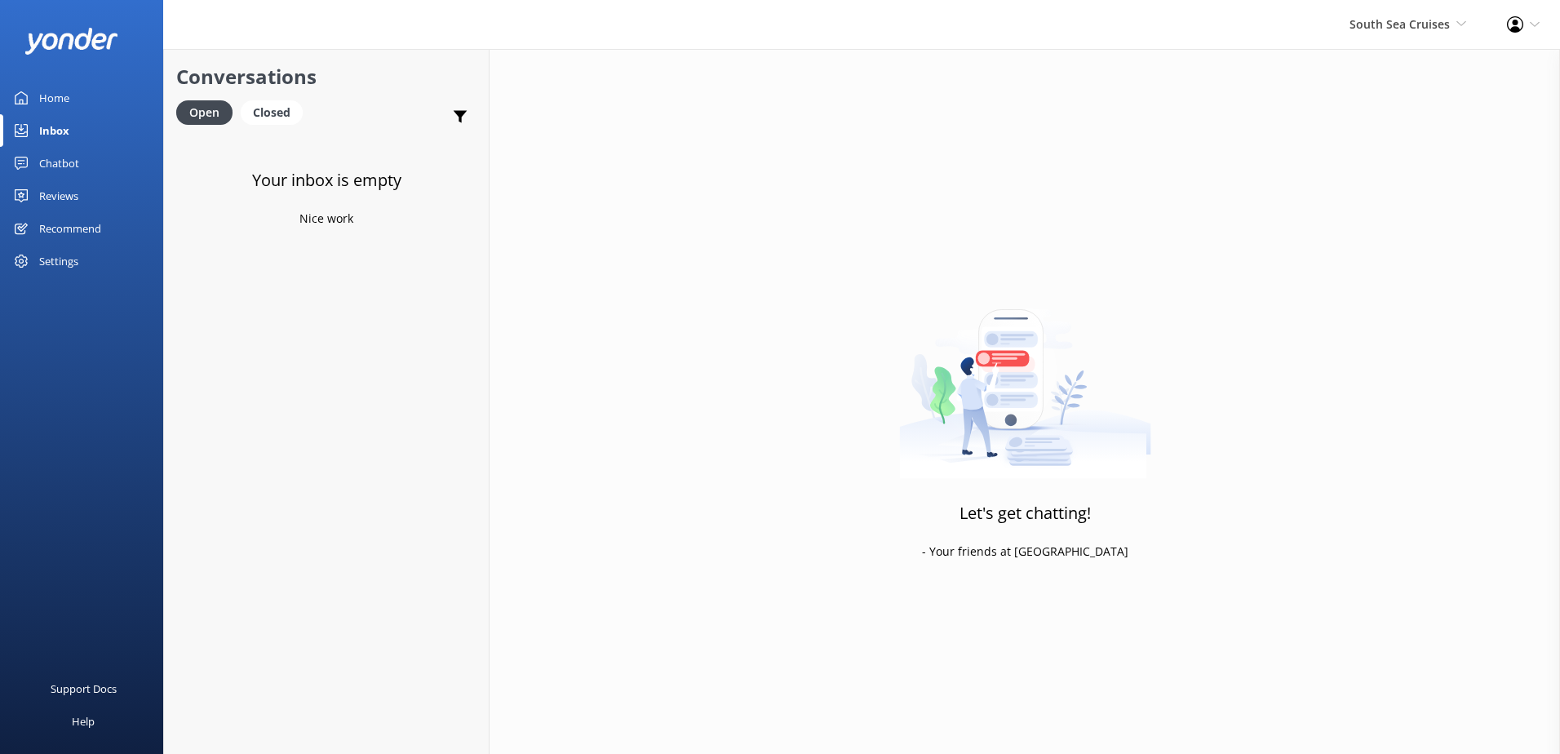
click at [1410, 42] on div "South Sea Cruises South Sea Sailing South Sea Cruises Malamala Beach Club Aweso…" at bounding box center [1407, 24] width 157 height 49
click at [1392, 92] on link "South Sea Cruises" at bounding box center [1405, 109] width 163 height 39
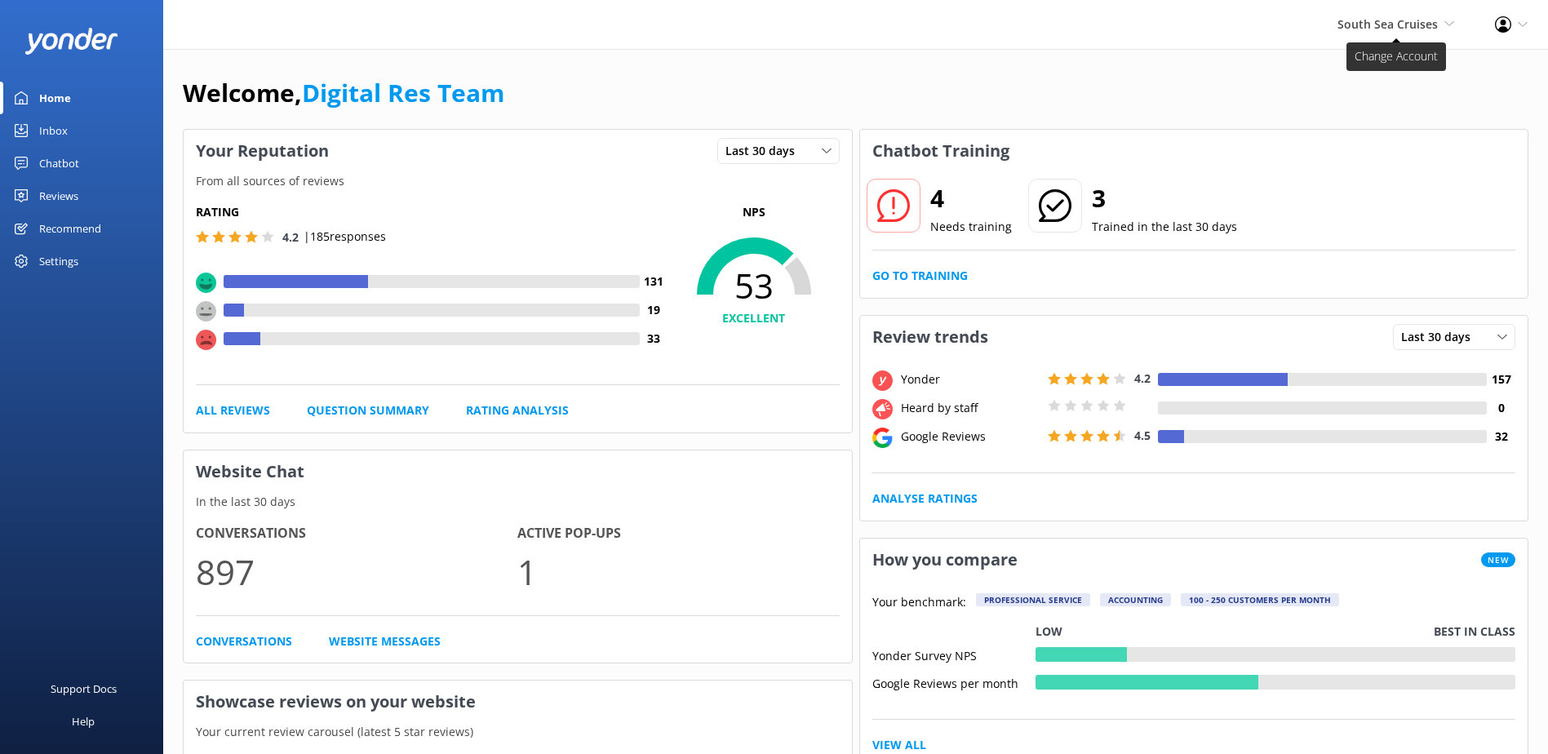
click at [1410, 25] on span "South Sea Cruises" at bounding box center [1387, 23] width 100 height 15
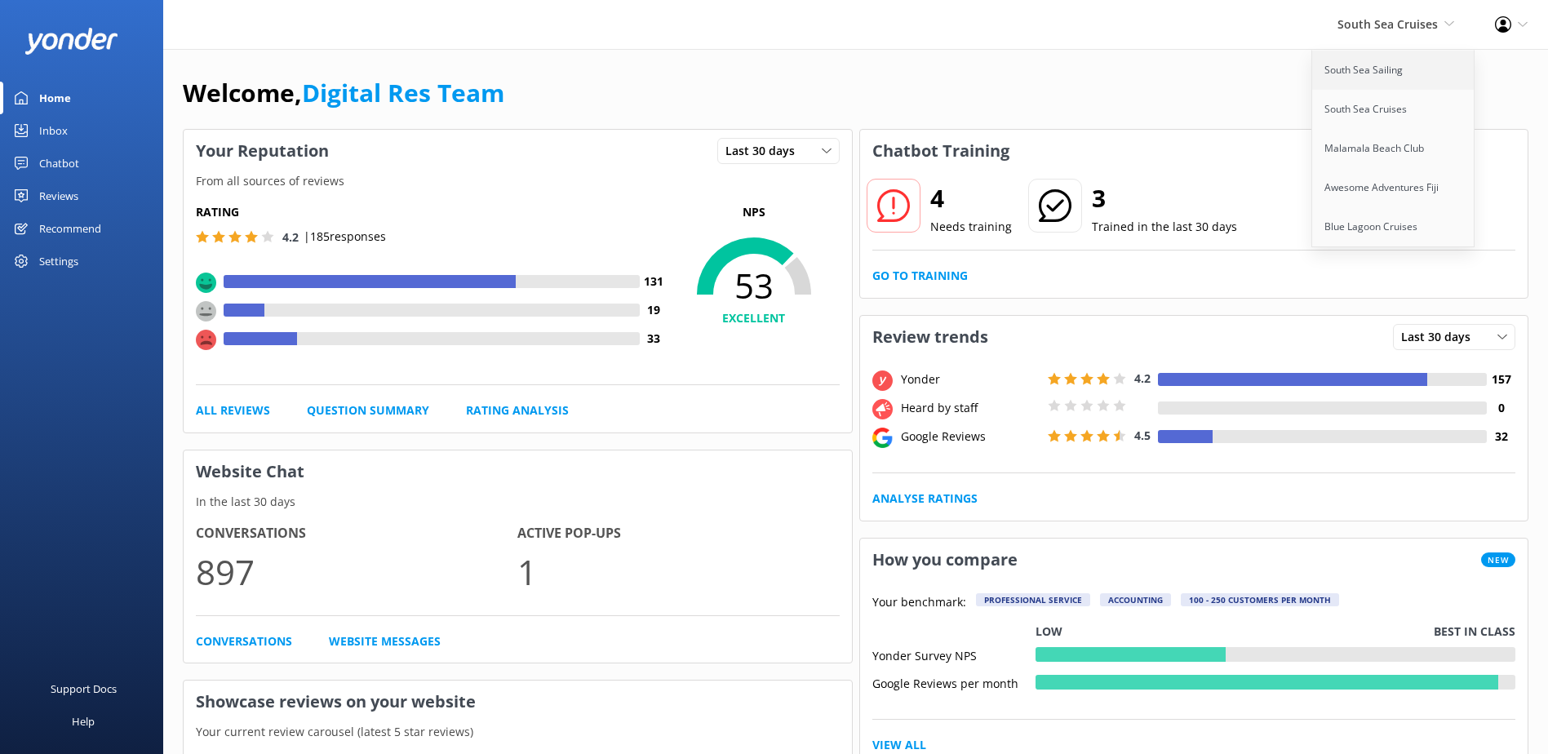
click at [1401, 67] on link "South Sea Sailing" at bounding box center [1393, 70] width 163 height 39
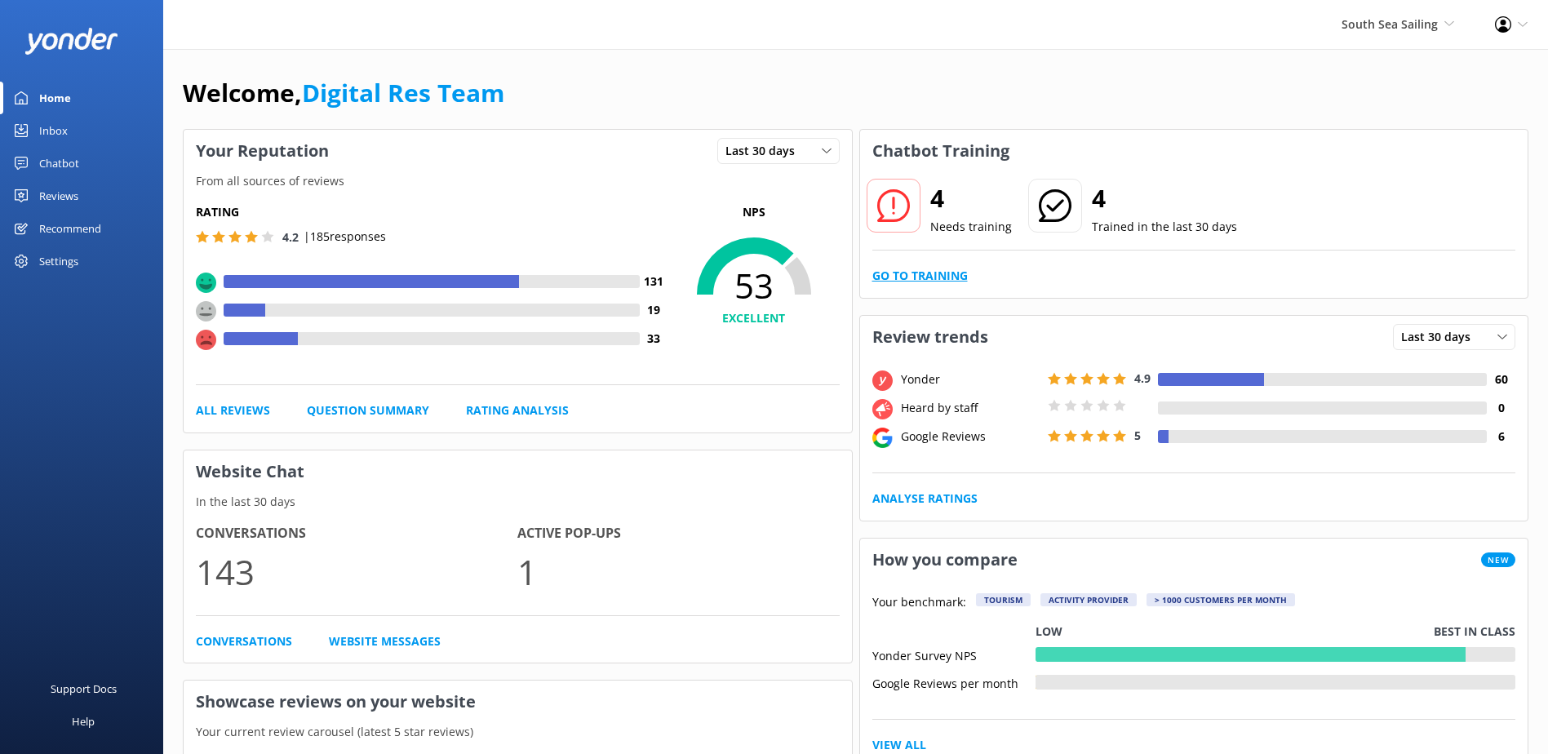
click at [897, 282] on link "Go to Training" at bounding box center [919, 276] width 95 height 18
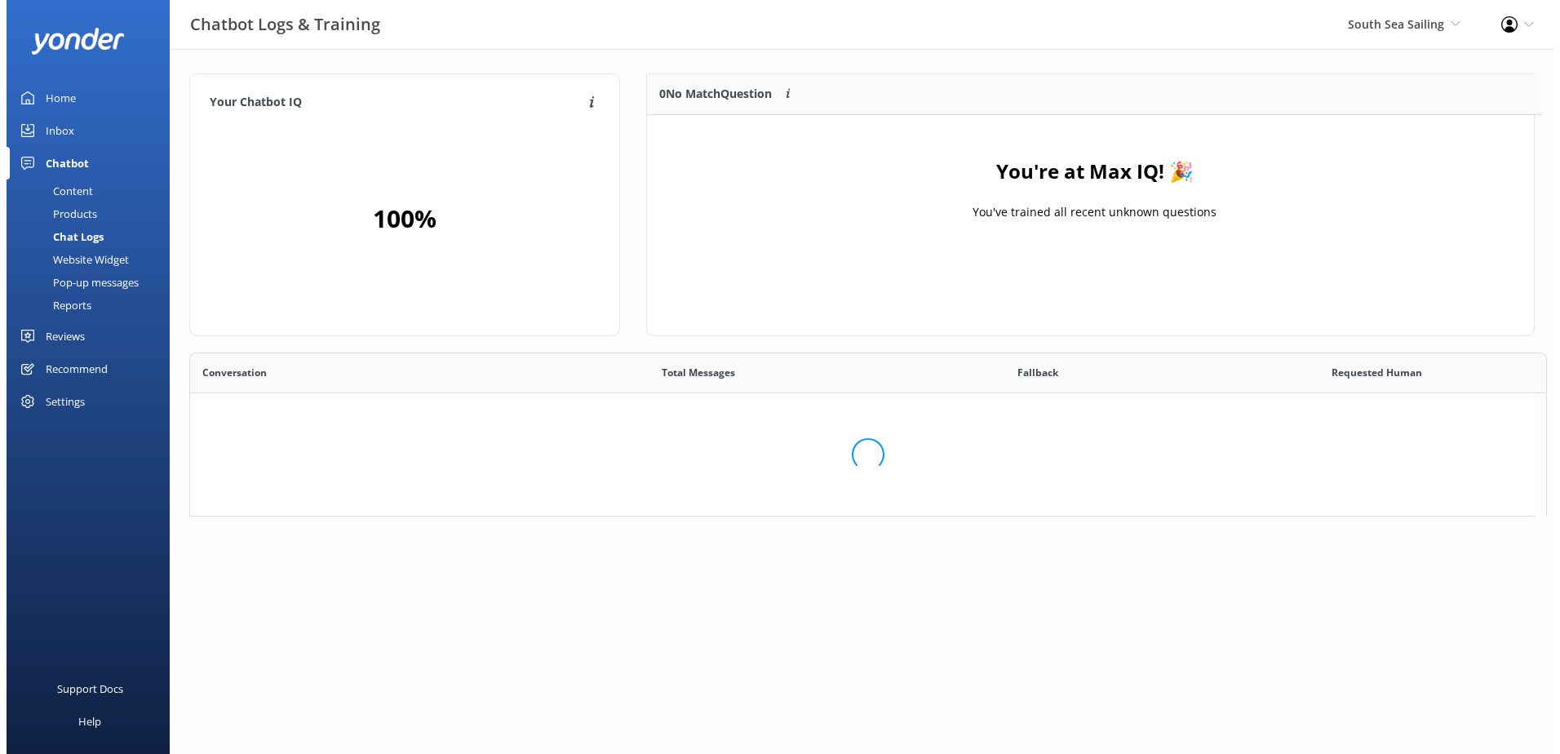
scroll to position [192, 874]
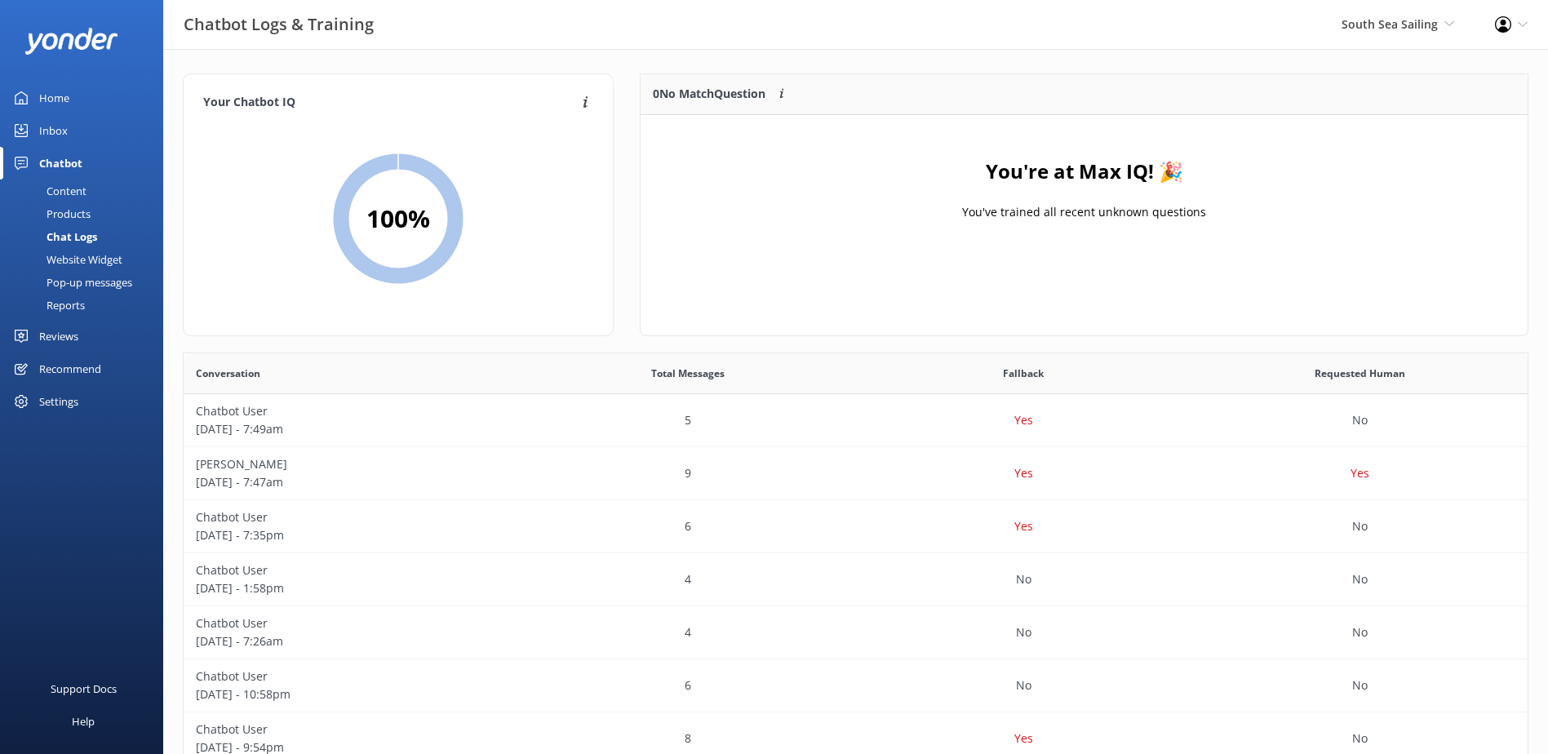
click at [57, 136] on div "Inbox" at bounding box center [53, 130] width 29 height 33
